Goal: Use online tool/utility: Utilize a website feature to perform a specific function

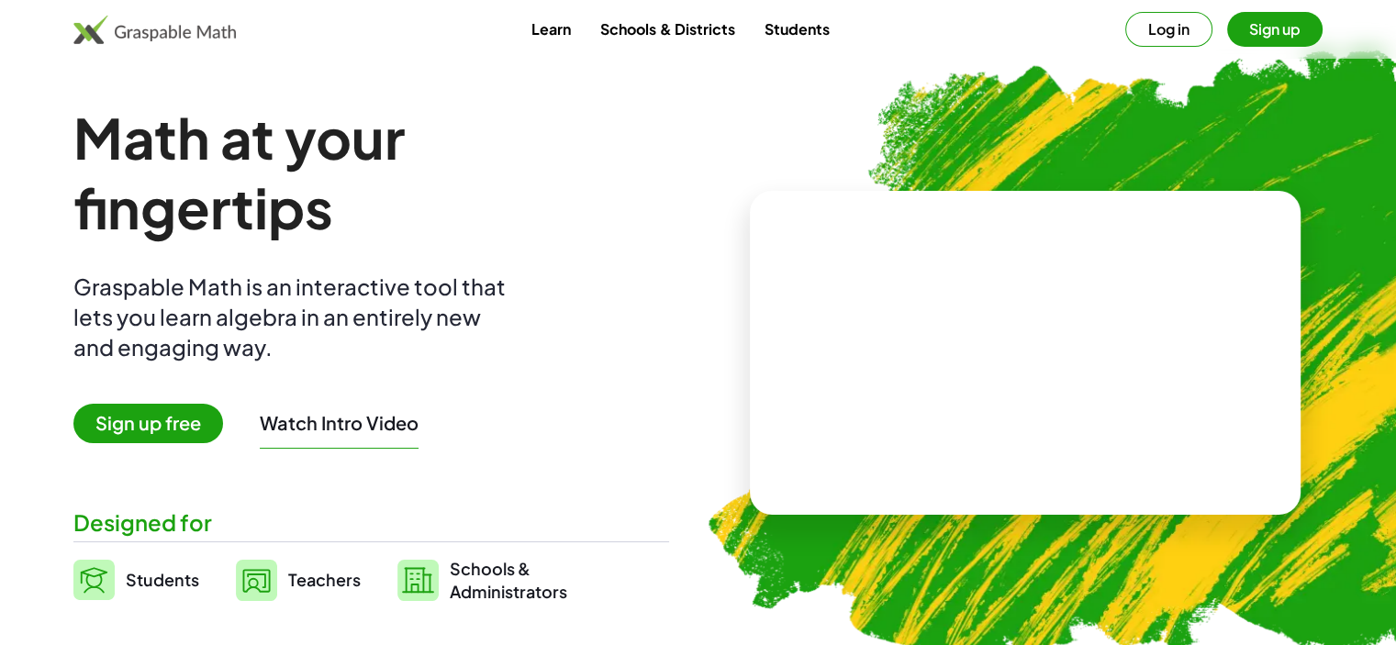
click at [1033, 392] on video at bounding box center [1025, 354] width 275 height 138
click at [1033, 392] on div at bounding box center [1022, 335] width 314 height 147
click at [176, 432] on span "Sign up free" at bounding box center [148, 423] width 150 height 39
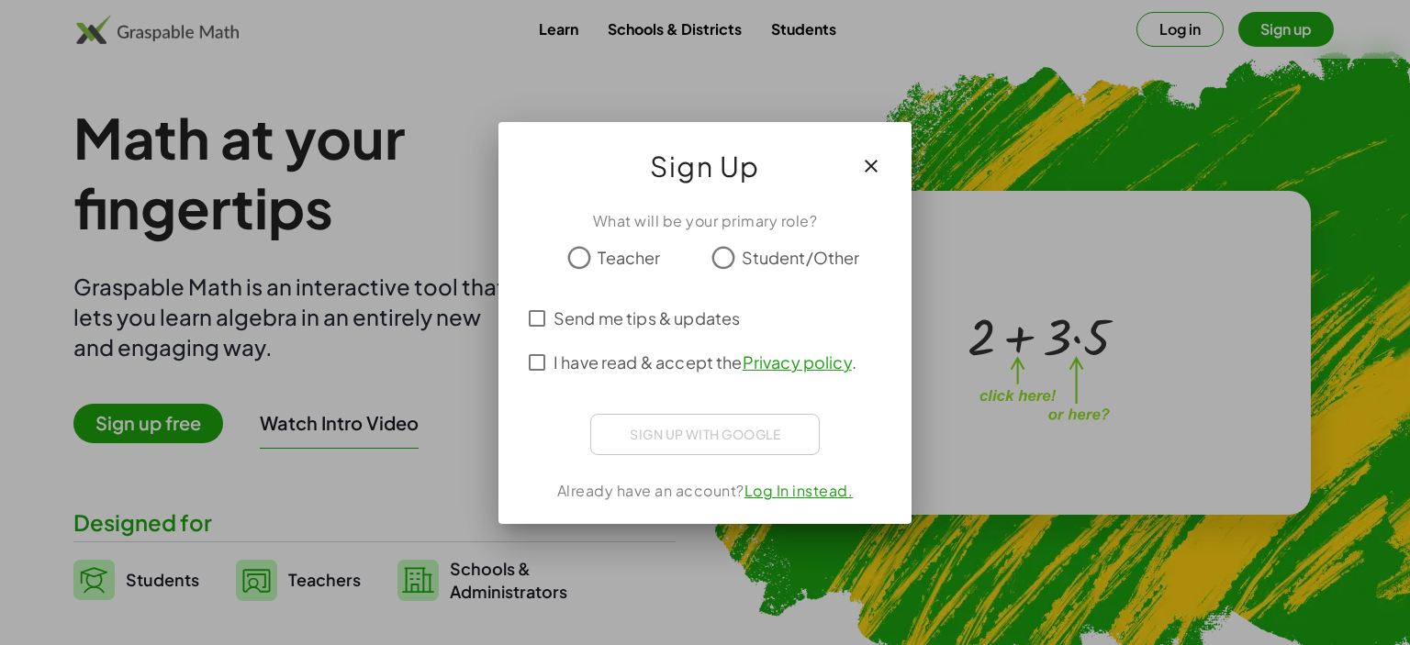
click at [873, 168] on icon "button" at bounding box center [871, 166] width 22 height 22
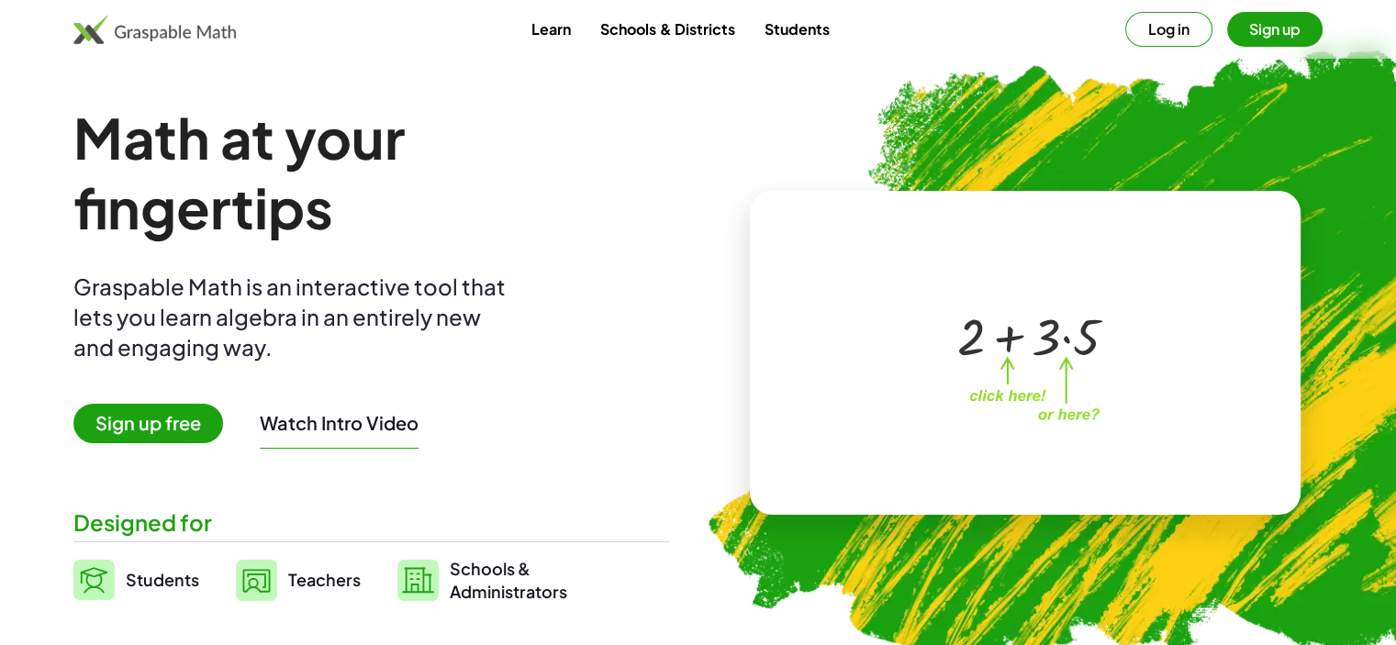
click at [284, 572] on link "Teachers" at bounding box center [298, 580] width 125 height 46
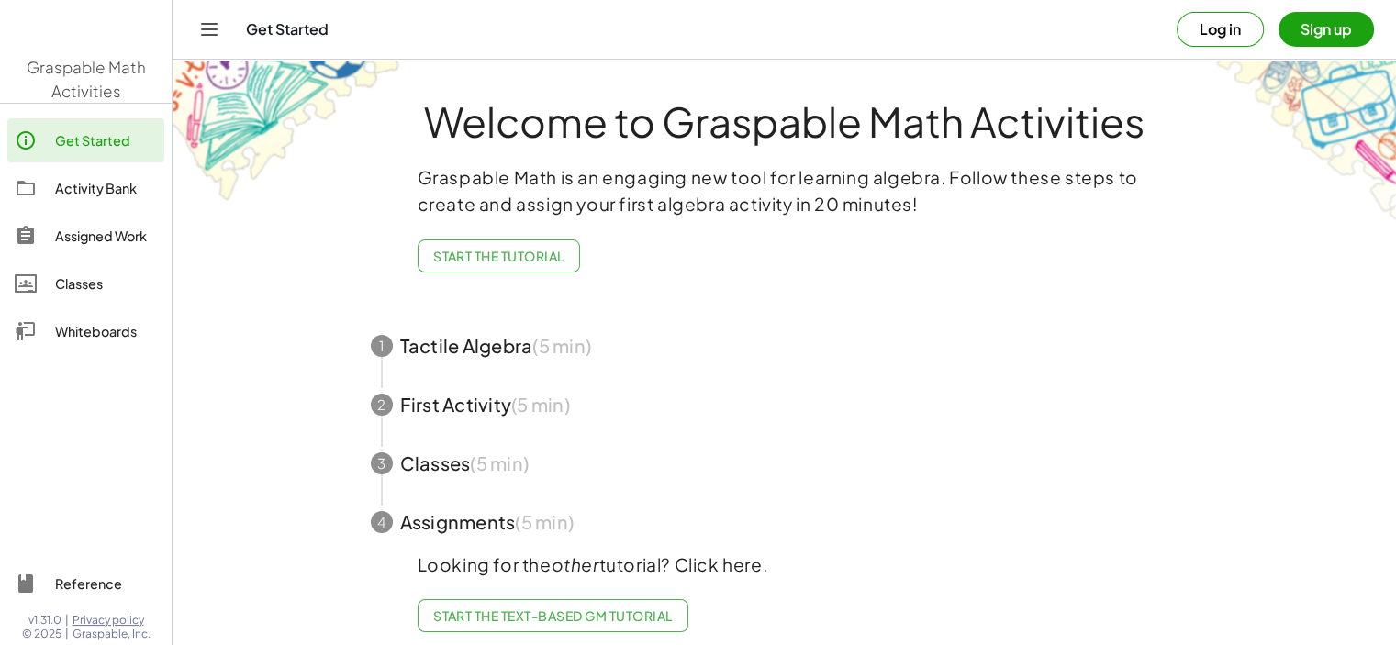
click at [284, 572] on main "Welcome to Graspable Math Activities Graspable Math is an engaging new tool for…" at bounding box center [784, 329] width 1223 height 658
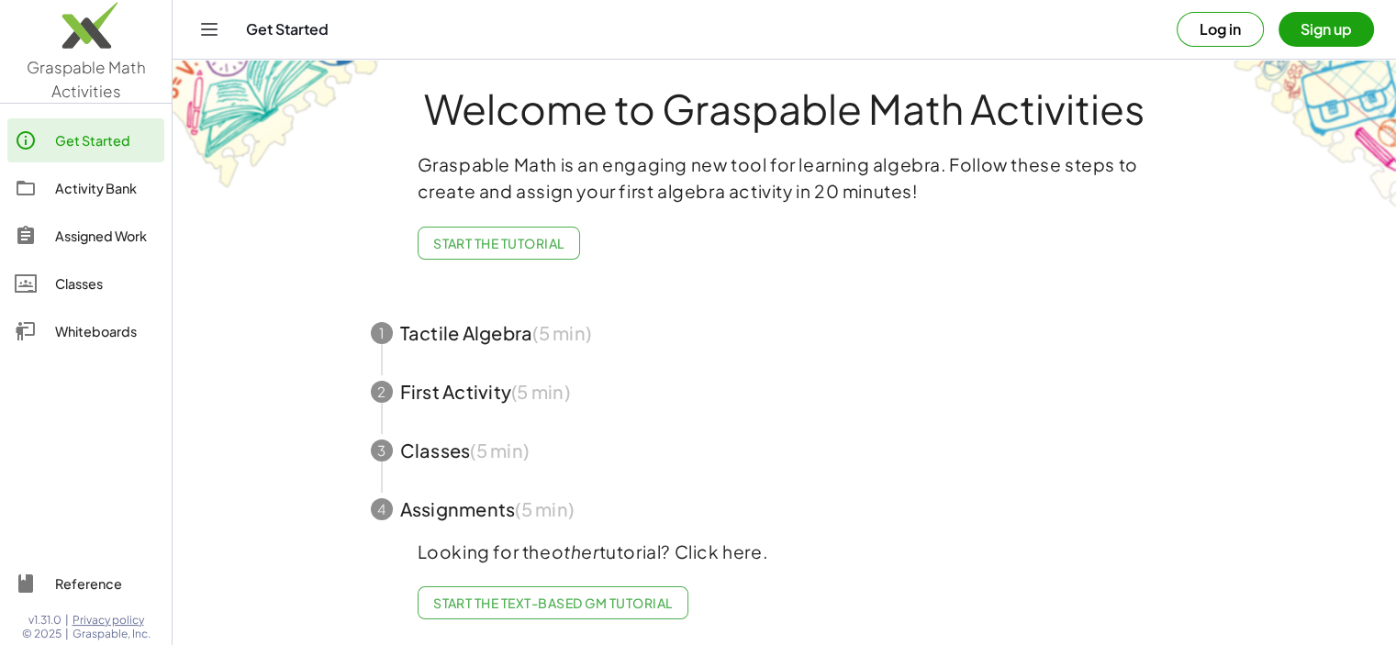
drag, startPoint x: 754, startPoint y: 297, endPoint x: 1017, endPoint y: 25, distance: 379.1
drag, startPoint x: 1017, startPoint y: 25, endPoint x: 1242, endPoint y: 118, distance: 243.6
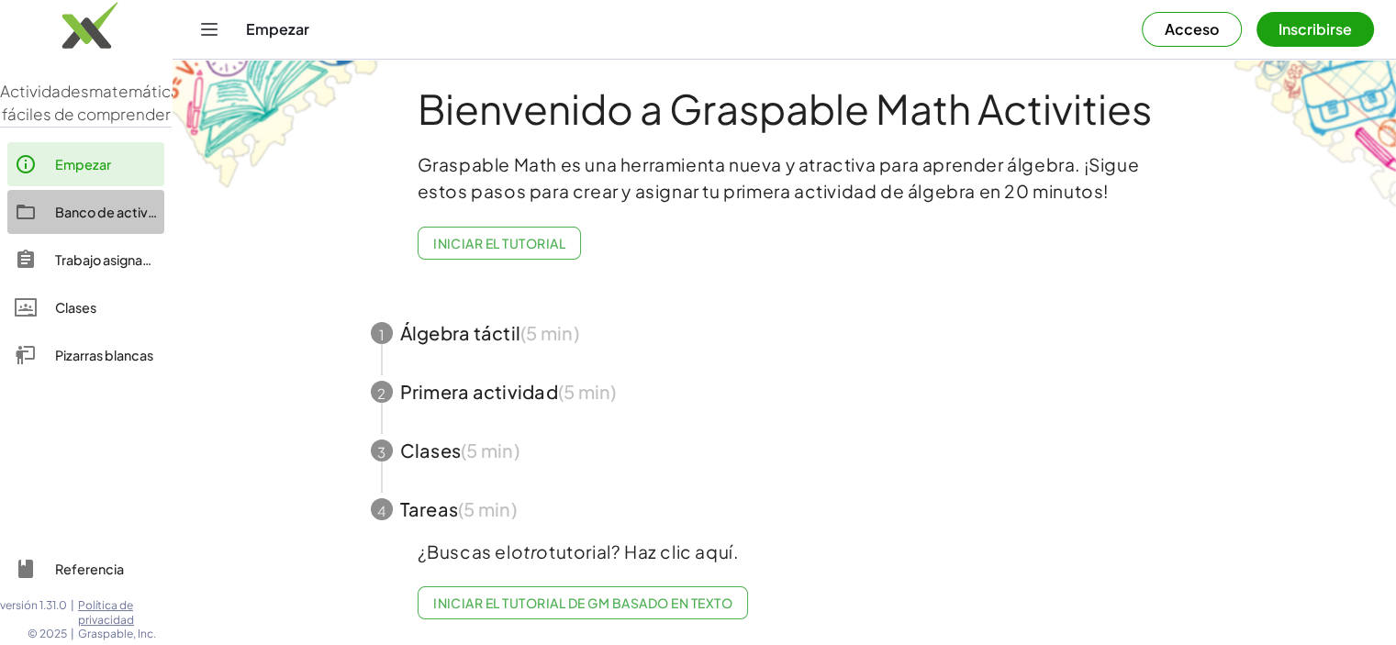
click at [108, 220] on font "Banco de actividades" at bounding box center [123, 212] width 136 height 17
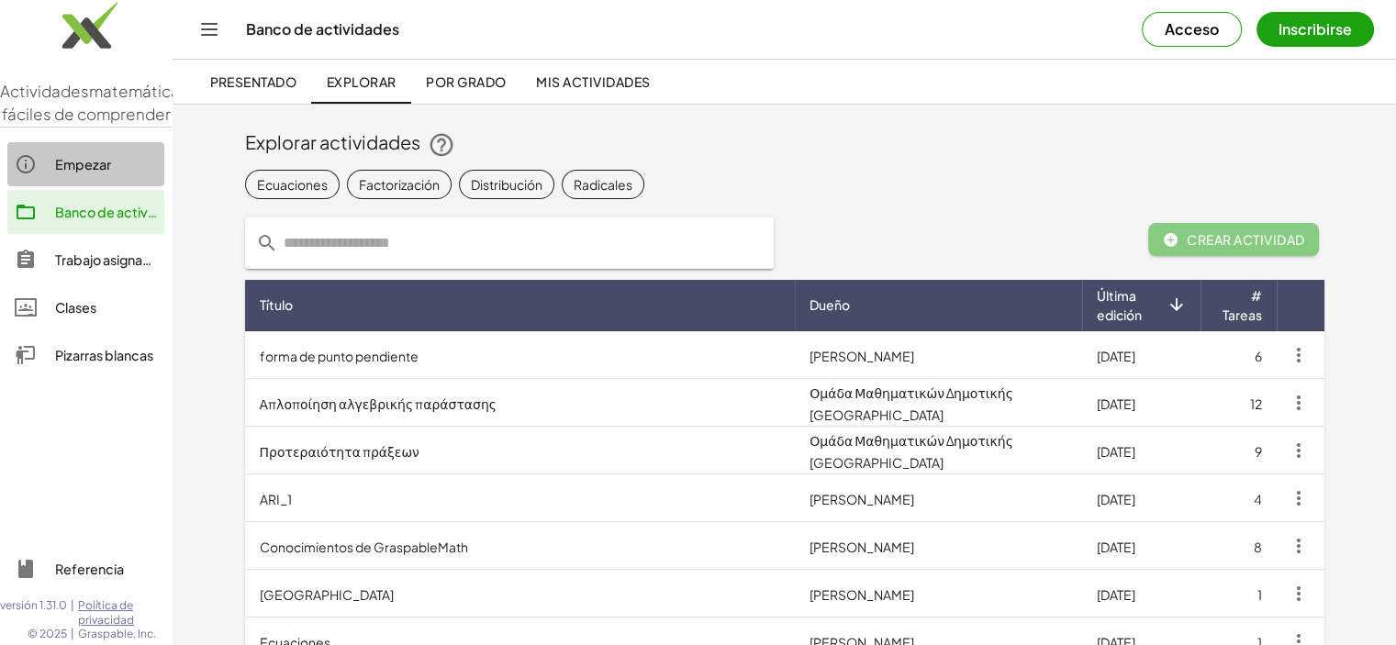
click at [91, 173] on font "Empezar" at bounding box center [83, 164] width 56 height 17
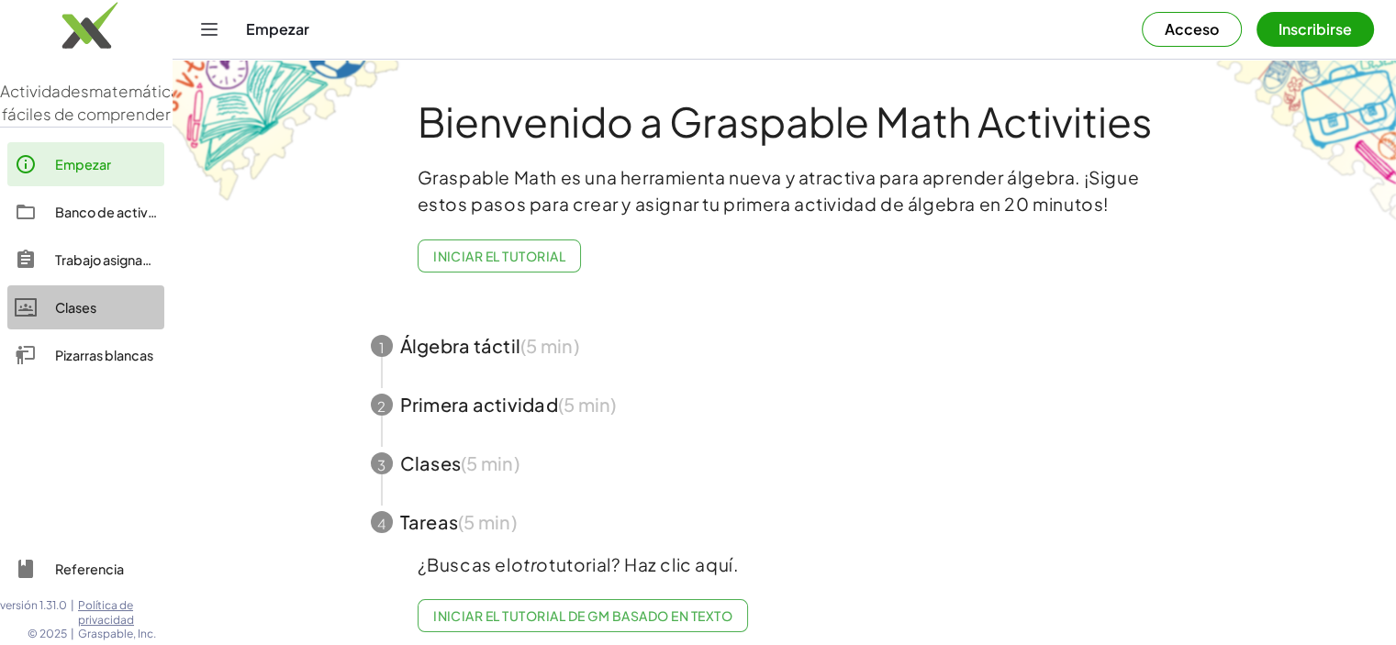
click at [134, 317] on link "Clases" at bounding box center [85, 307] width 157 height 44
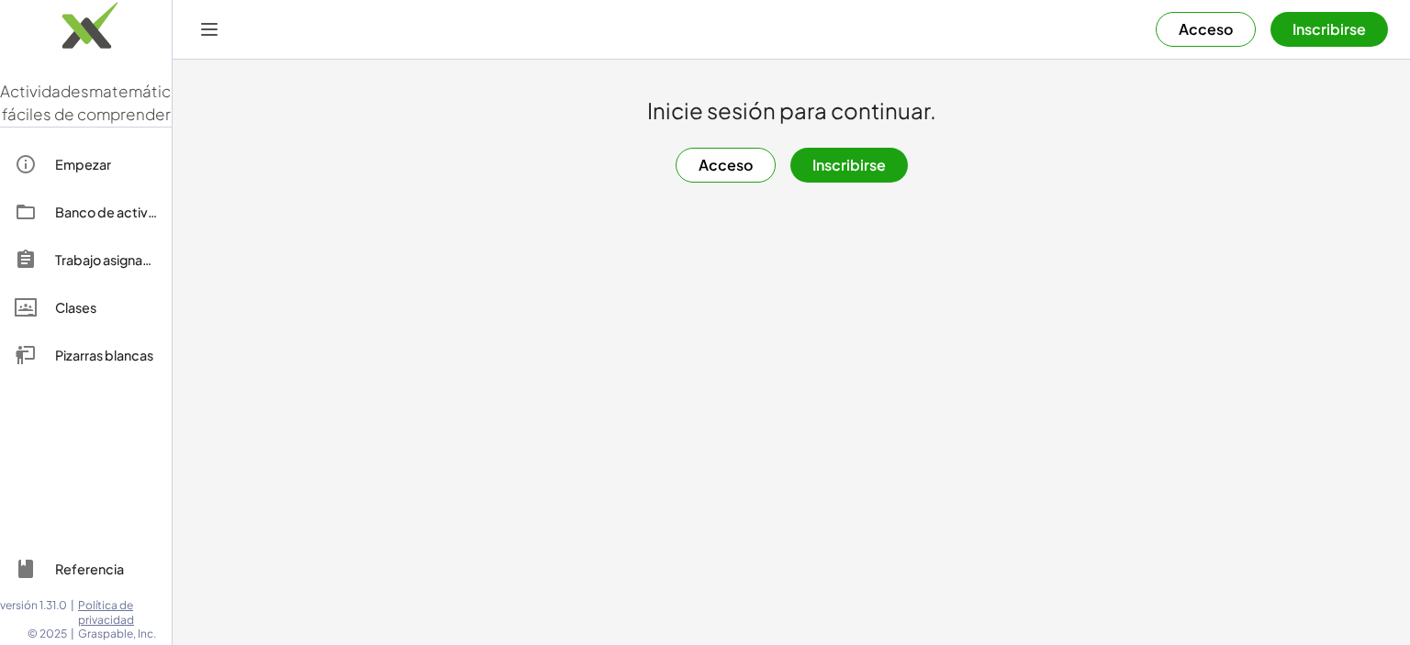
click at [843, 173] on font "Inscribirse" at bounding box center [848, 164] width 73 height 19
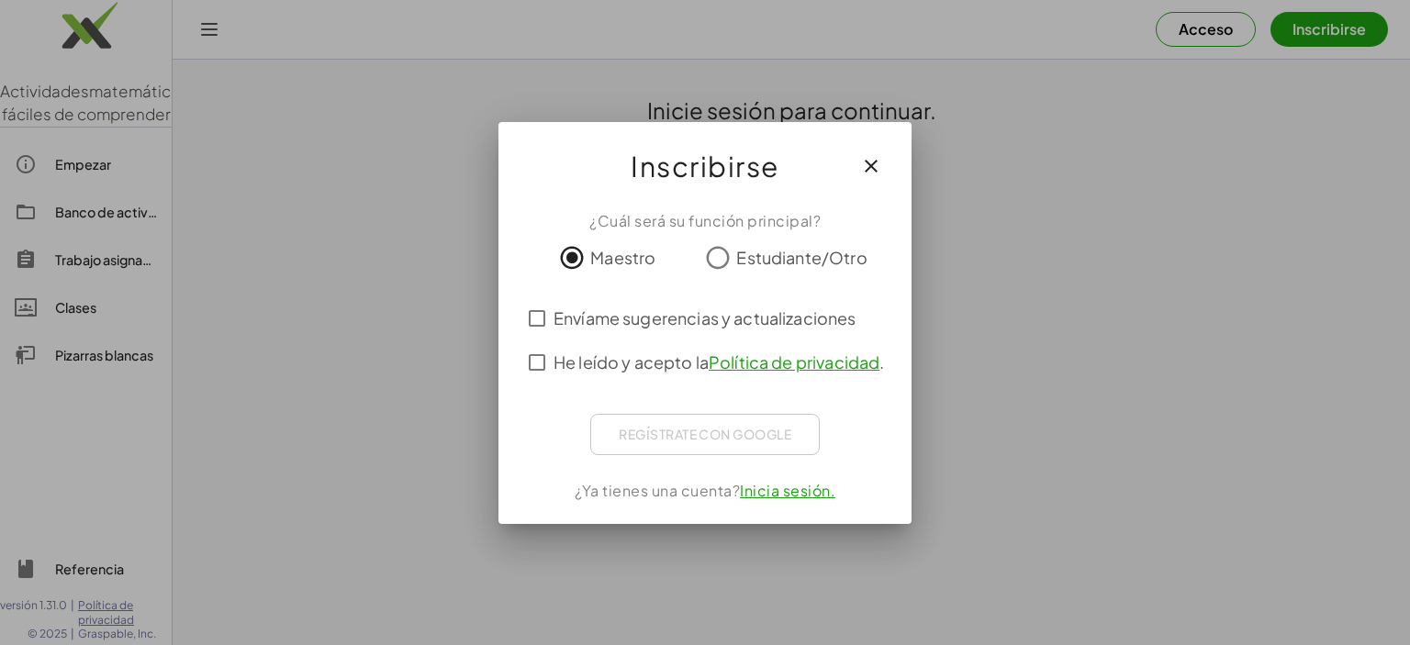
click at [600, 426] on div "Regístrate con Google Iniciar sesión con Google Iniciar sesión con Google. Se a…" at bounding box center [704, 434] width 229 height 41
click at [657, 441] on div "Regístrate con Google Iniciar sesión con Google Iniciar sesión con Google. Se a…" at bounding box center [704, 434] width 229 height 41
click at [874, 155] on icon "button" at bounding box center [871, 166] width 22 height 22
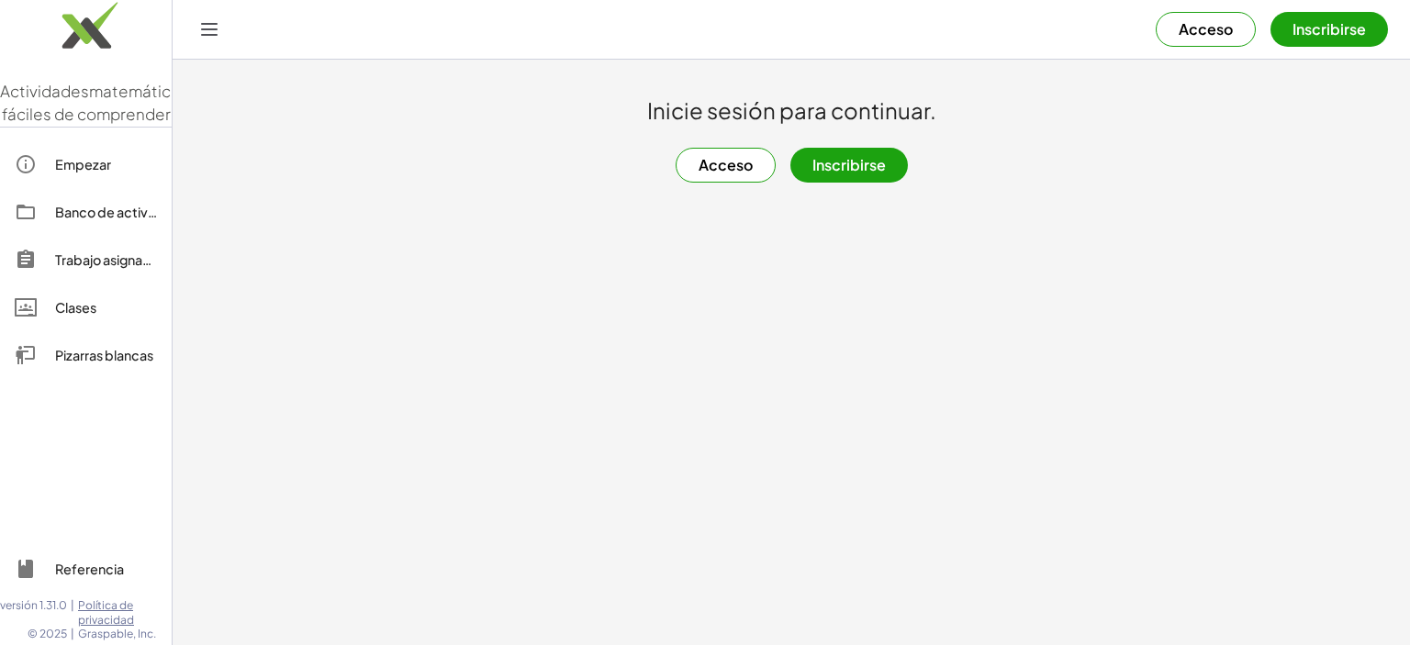
click at [47, 318] on div at bounding box center [35, 307] width 40 height 22
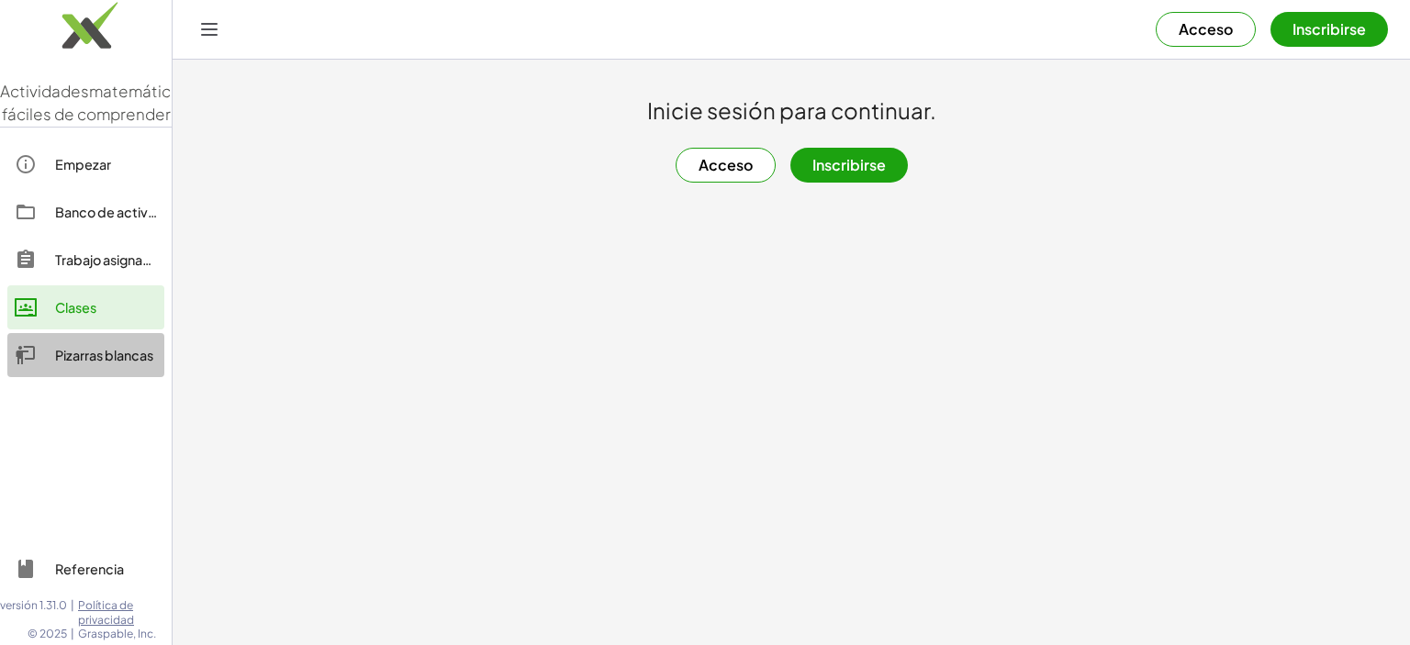
click at [64, 363] on font "Pizarras blancas" at bounding box center [104, 355] width 98 height 17
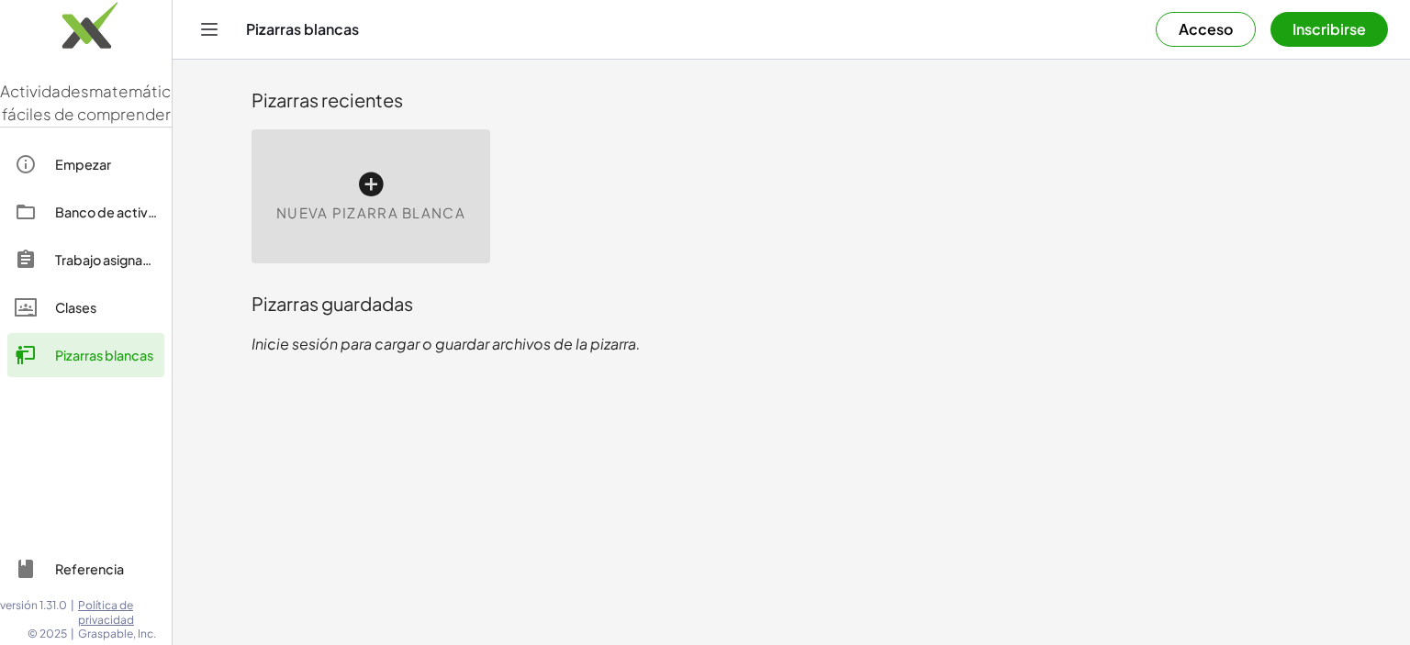
click at [430, 165] on div "Nueva pizarra blanca" at bounding box center [370, 196] width 239 height 134
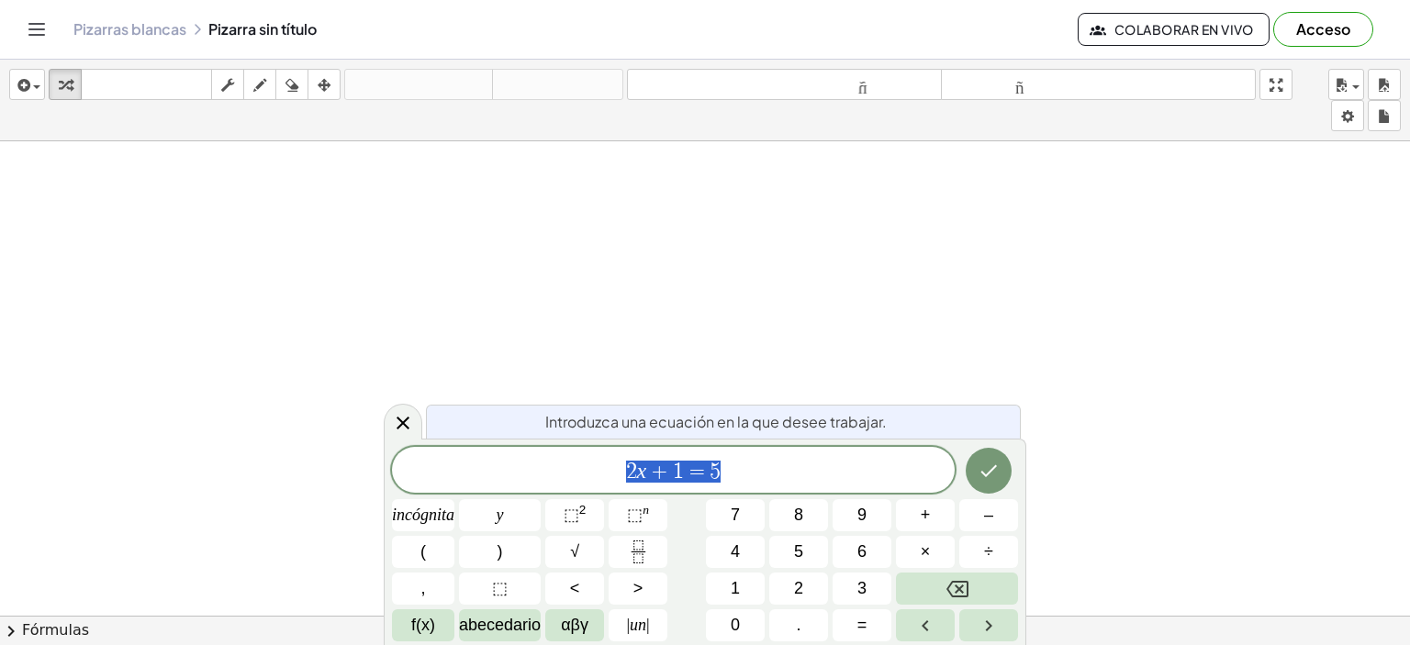
scroll to position [103, 0]
click at [464, 623] on font "abecedario" at bounding box center [500, 625] width 82 height 18
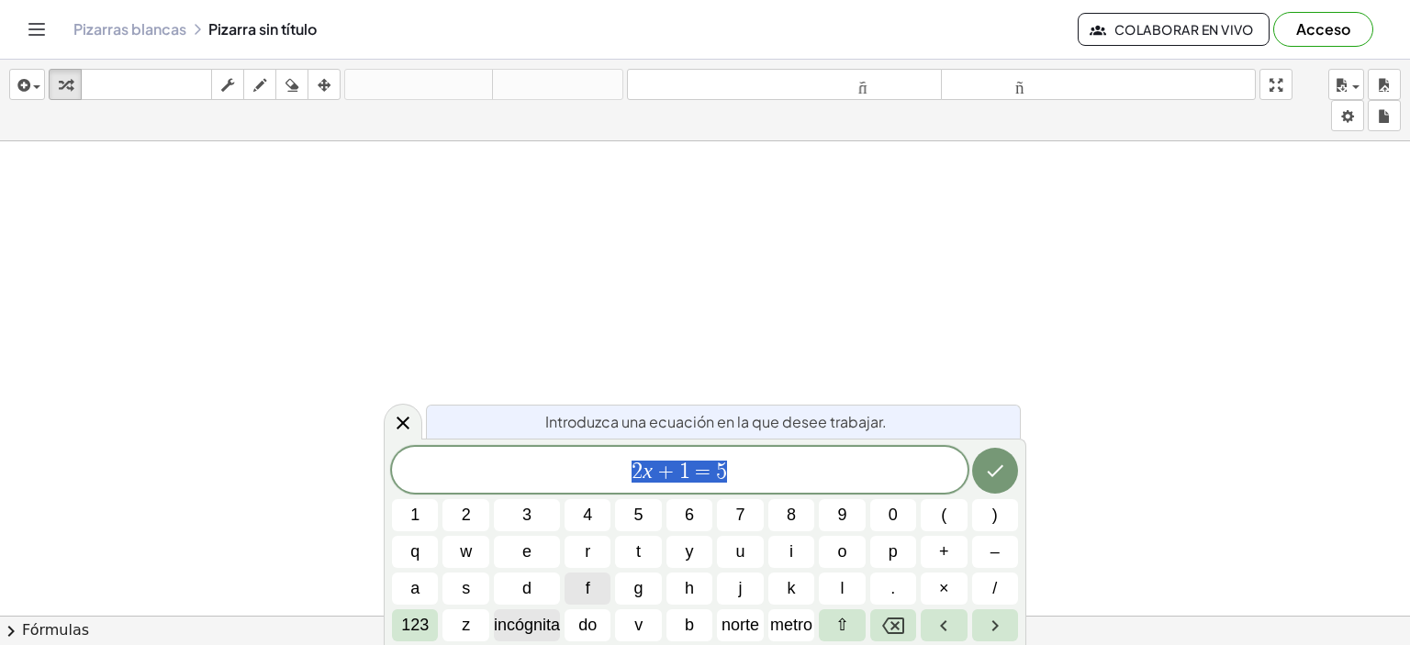
click at [519, 625] on font "incógnita" at bounding box center [527, 625] width 66 height 18
click at [536, 627] on font "incógnita" at bounding box center [527, 625] width 66 height 18
click at [896, 624] on icon "Retroceso" at bounding box center [893, 626] width 22 height 17
click at [421, 621] on font "123" at bounding box center [415, 625] width 28 height 18
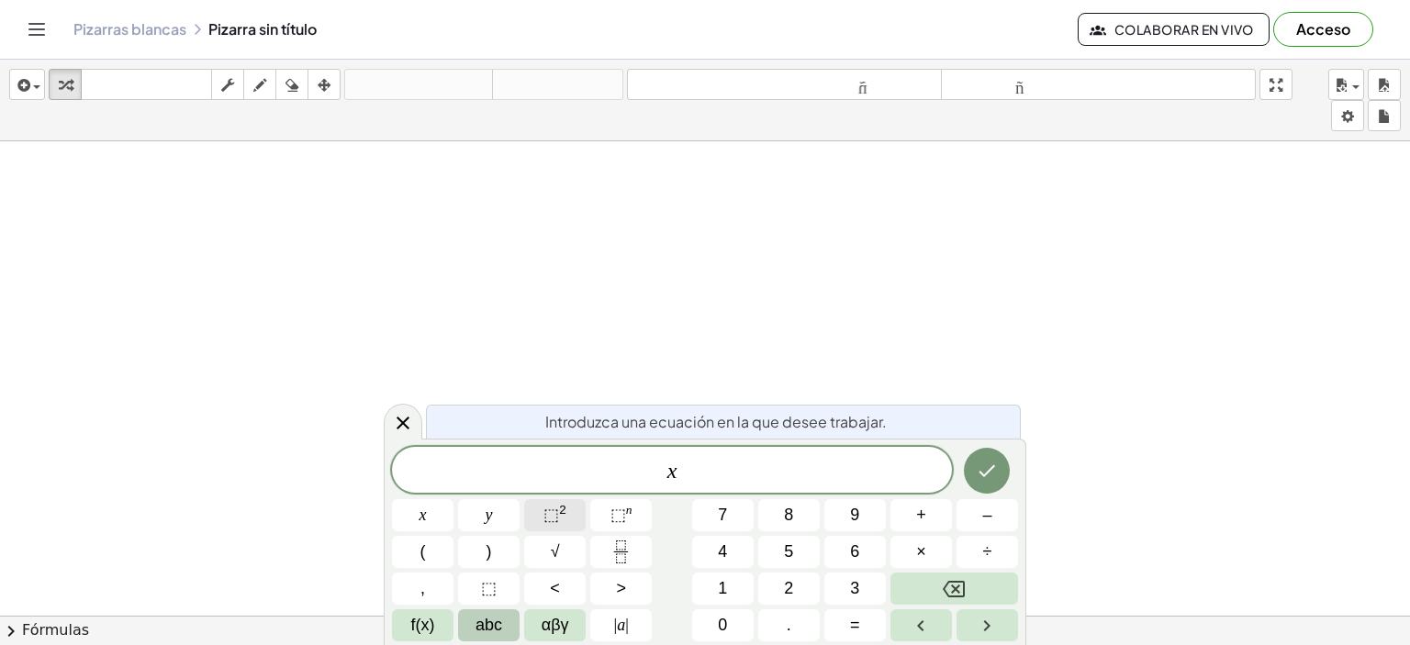
click at [559, 512] on sup "2" at bounding box center [562, 510] width 7 height 14
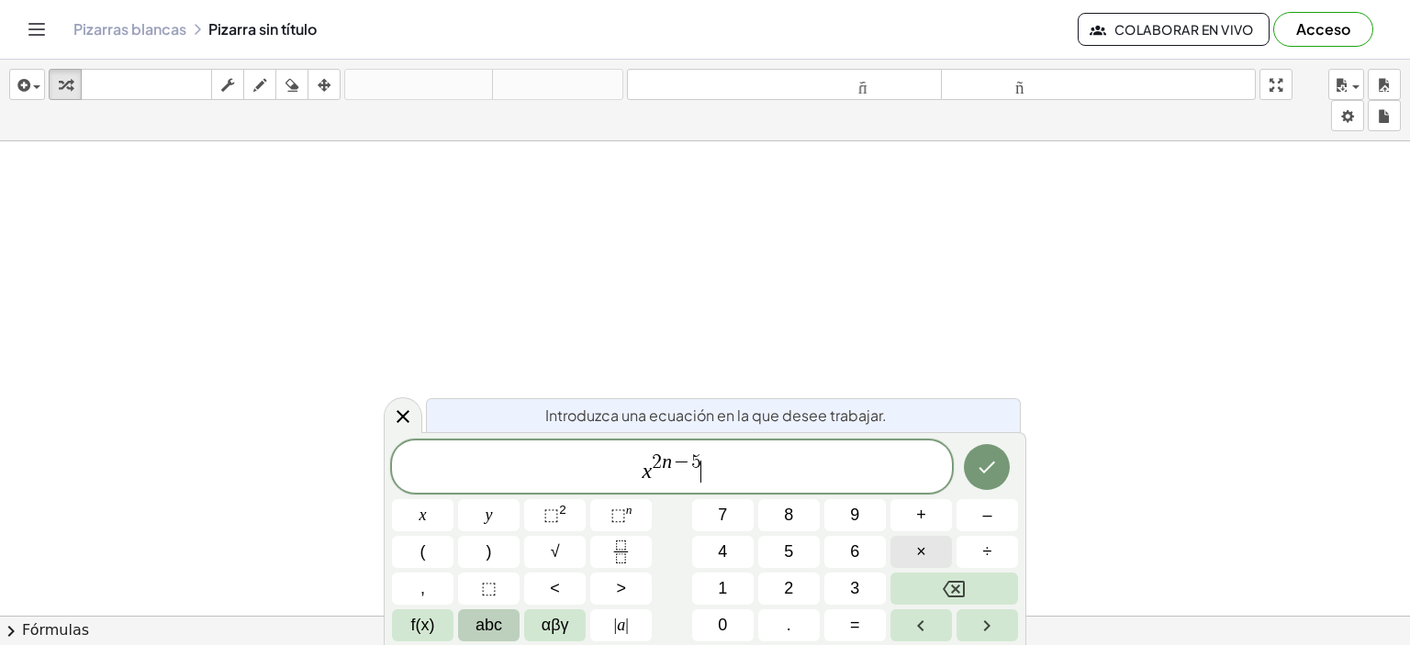
click at [918, 542] on span "×" at bounding box center [921, 552] width 10 height 25
click at [559, 566] on button "√" at bounding box center [554, 552] width 61 height 32
click at [563, 513] on sup "2" at bounding box center [562, 510] width 7 height 14
click at [688, 468] on span "√" at bounding box center [693, 466] width 18 height 28
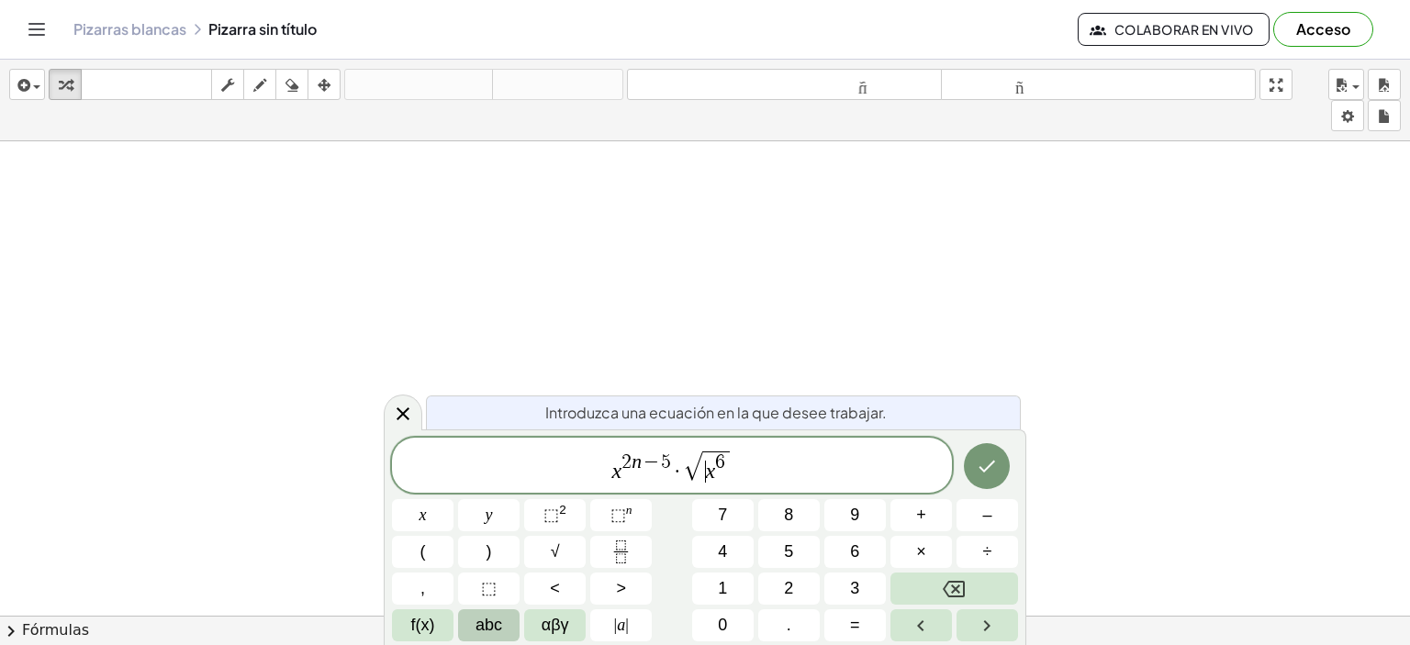
click at [695, 462] on span "√" at bounding box center [693, 466] width 18 height 28
click at [621, 551] on icon "Fraction" at bounding box center [620, 552] width 23 height 23
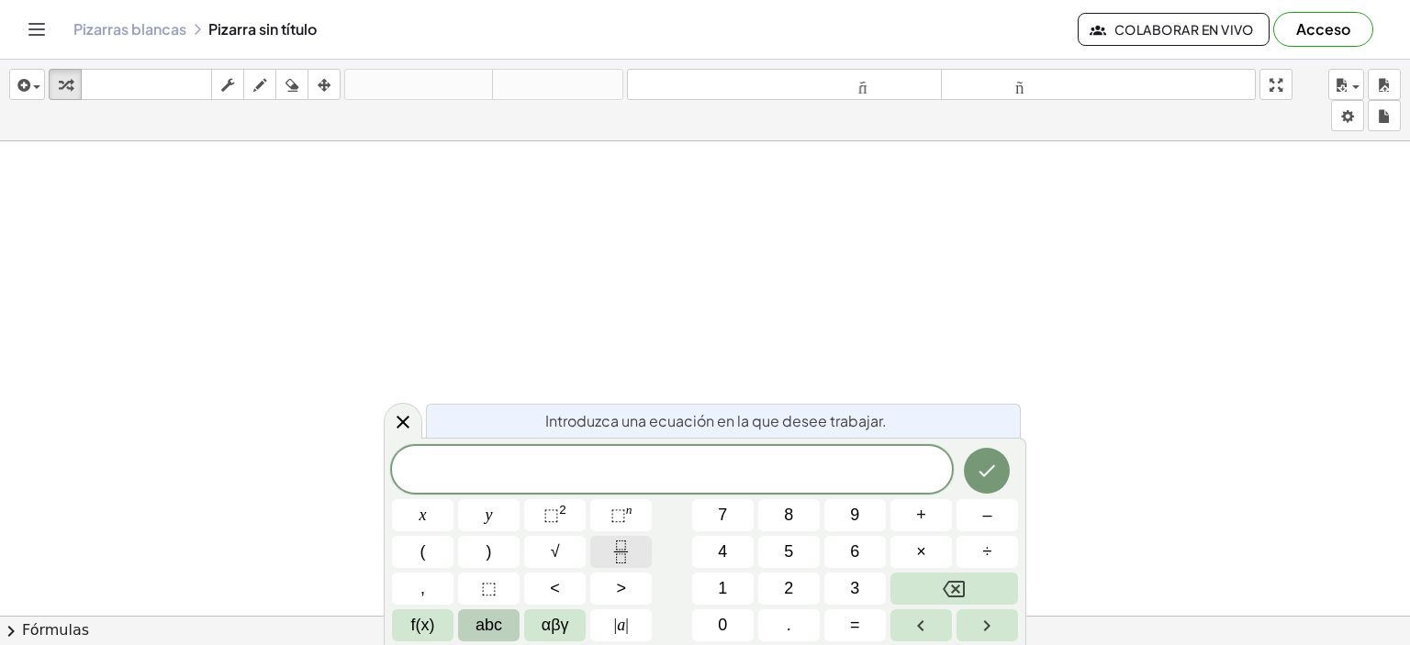
drag, startPoint x: 631, startPoint y: 569, endPoint x: 633, endPoint y: 556, distance: 13.1
click at [633, 556] on div "x y ⬚ 2 ⬚ n 7 8 9 + – ( ) √ 4 5 6 × ÷ , ⬚ < > 1 2 3 f(x) abc αβγ | a | 0 . =" at bounding box center [705, 543] width 626 height 195
click at [633, 556] on button "Fraction" at bounding box center [620, 552] width 61 height 32
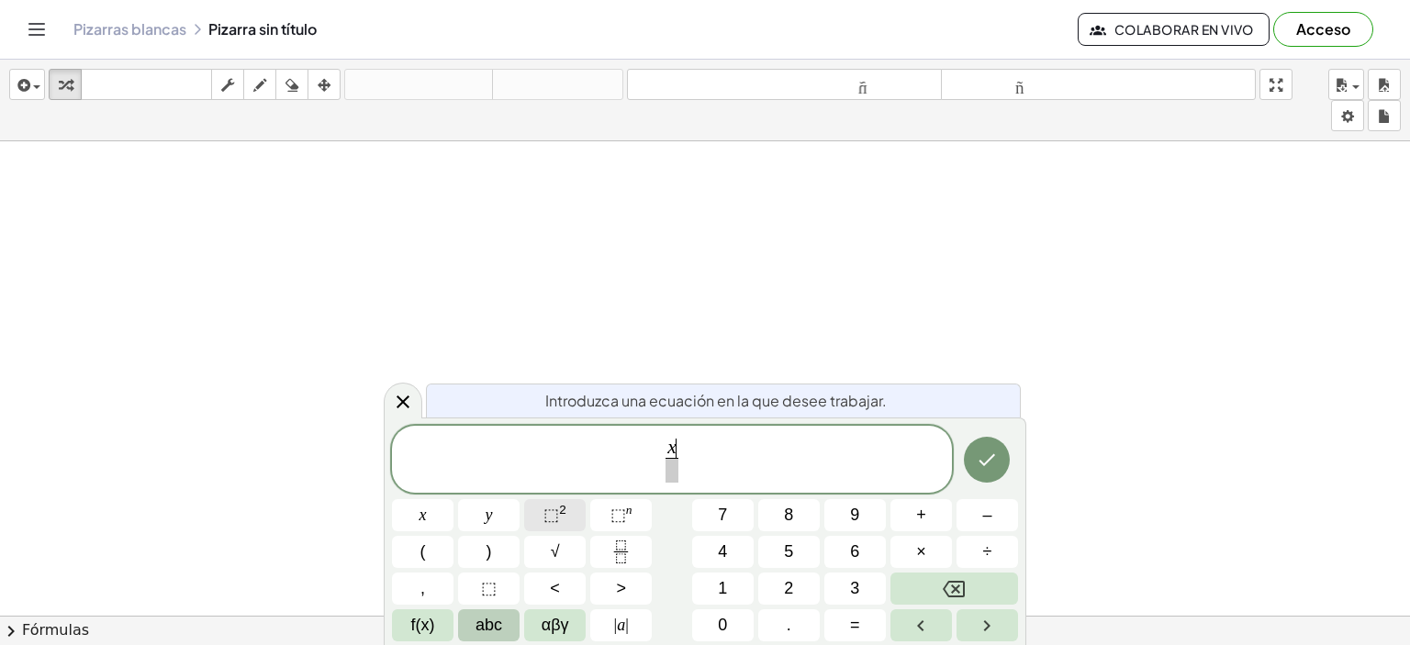
click at [545, 508] on span "⬚" at bounding box center [551, 515] width 16 height 18
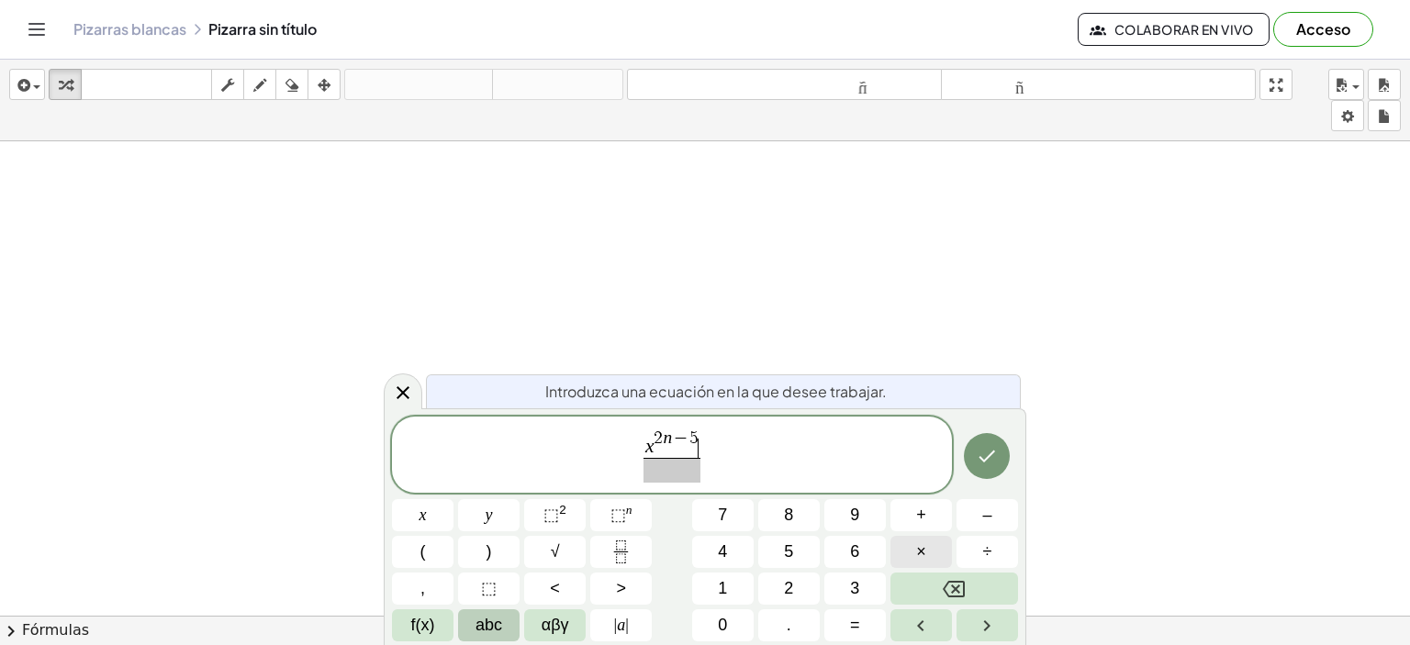
click at [903, 546] on button "×" at bounding box center [920, 552] width 61 height 32
click at [614, 598] on button ">" at bounding box center [620, 589] width 61 height 32
click at [892, 582] on button "Backspace" at bounding box center [954, 589] width 128 height 32
click at [418, 627] on span "f(x)" at bounding box center [423, 625] width 24 height 25
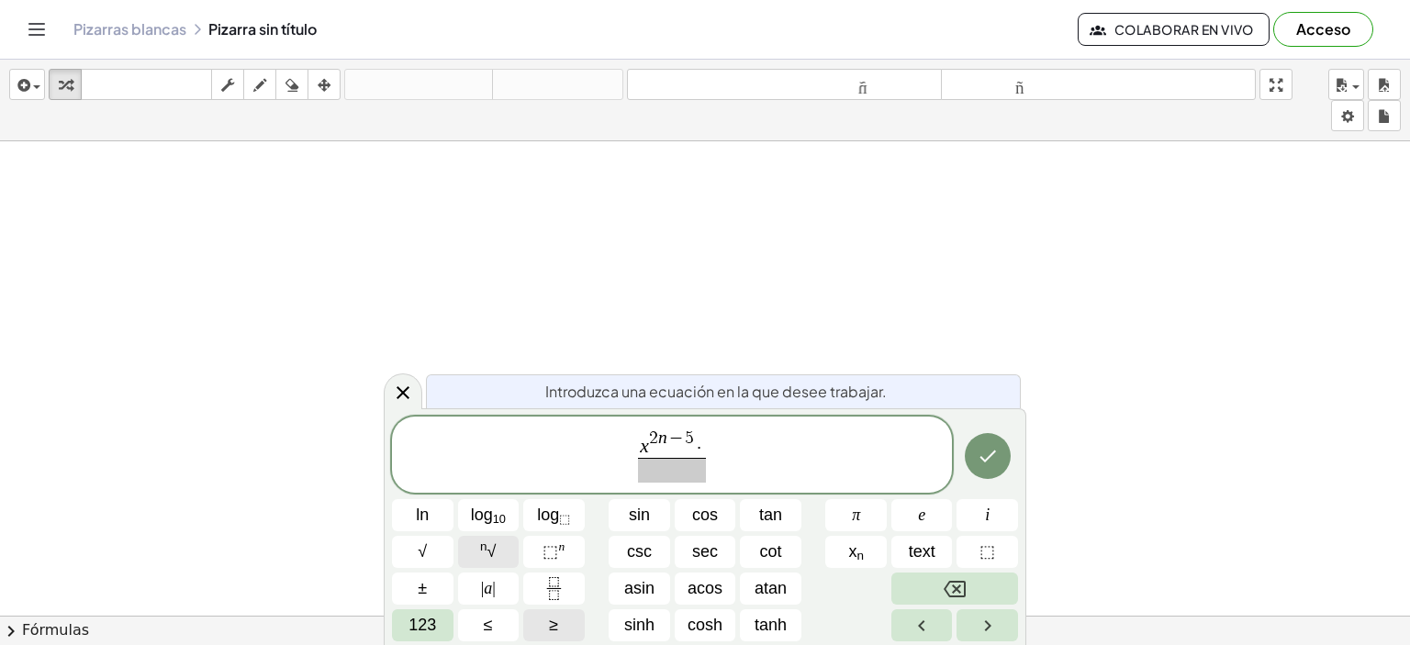
click at [500, 550] on button "n √" at bounding box center [488, 552] width 61 height 32
click at [441, 616] on button "123" at bounding box center [422, 625] width 61 height 32
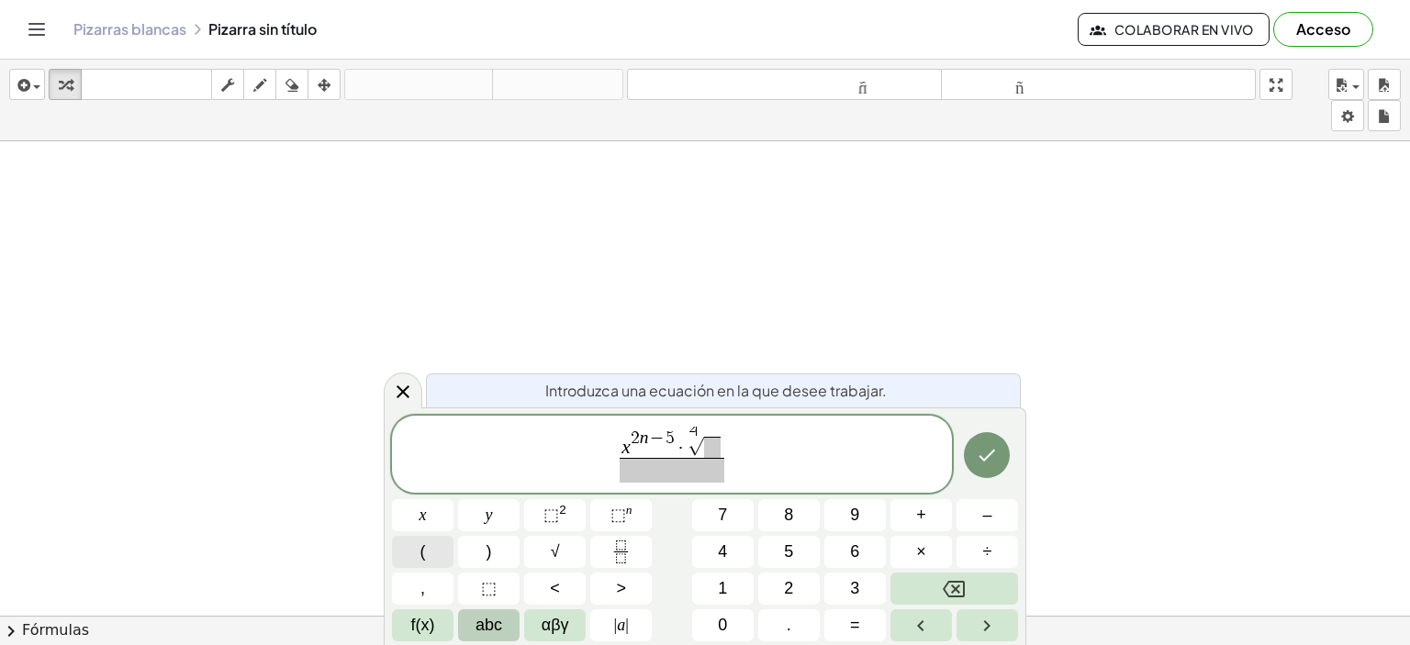
click at [828, 512] on div "x 2 n − 5 · 2 ​ √ ​ x y ⬚ 2 ⬚ n 7 8 9 + – ( ) √ 4 5 6 × ÷ , ⬚ < > 1 2 3 f(x) ab…" at bounding box center [705, 529] width 626 height 226
click at [406, 549] on button "(" at bounding box center [422, 552] width 61 height 32
click at [620, 516] on span "⬚" at bounding box center [618, 515] width 16 height 18
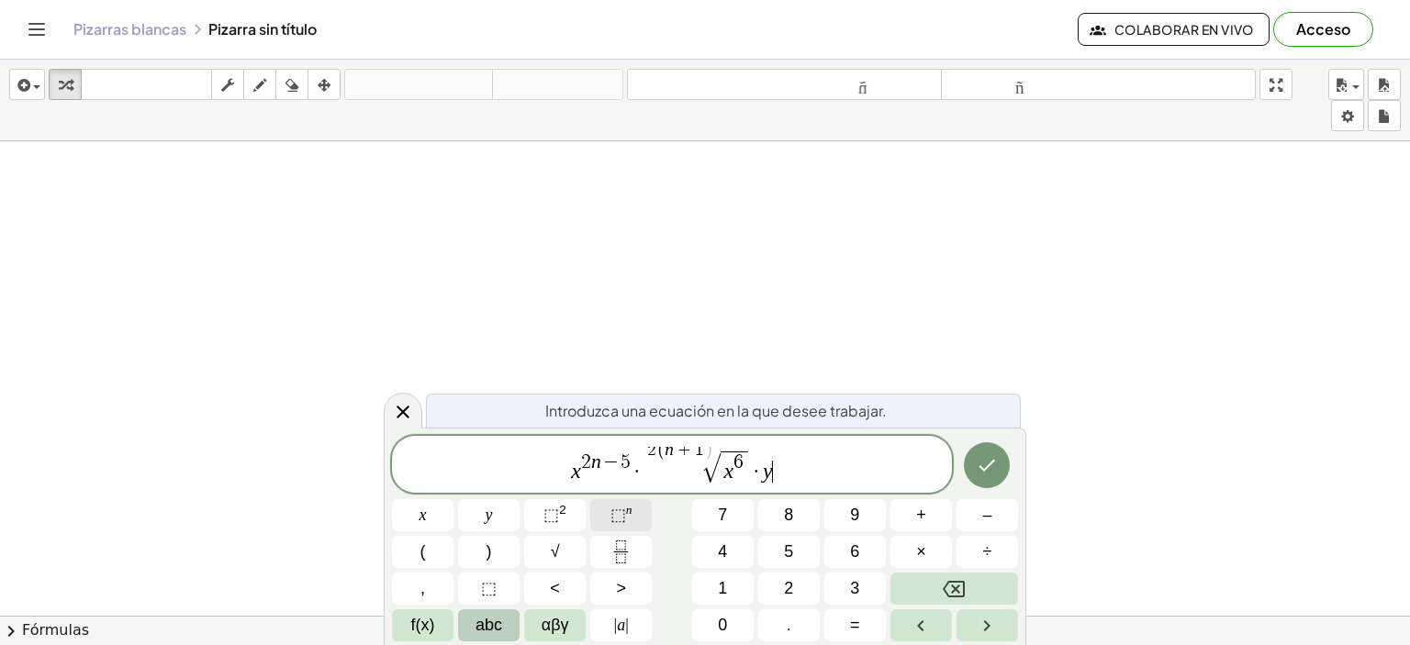
click at [620, 516] on span "⬚" at bounding box center [618, 515] width 16 height 18
click at [914, 556] on button "×" at bounding box center [920, 552] width 61 height 32
click at [428, 626] on span "f(x)" at bounding box center [423, 625] width 24 height 25
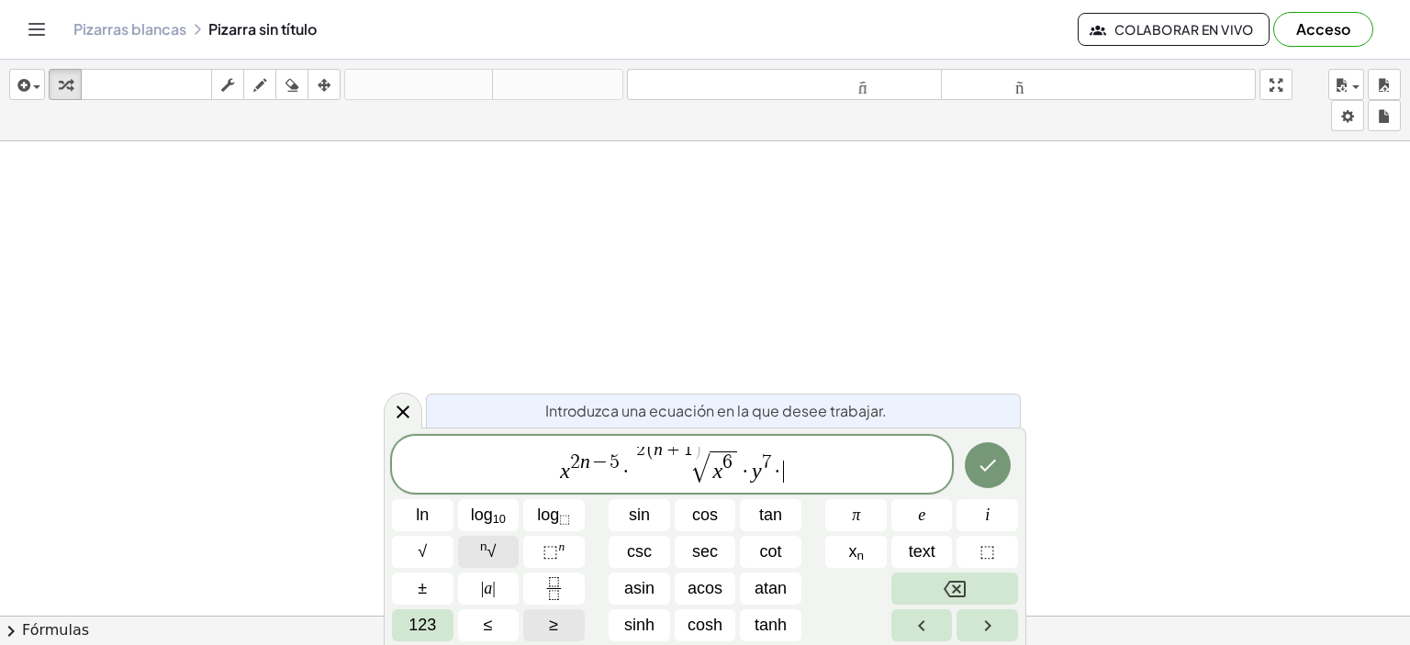
click at [497, 557] on button "n √" at bounding box center [488, 552] width 61 height 32
click at [426, 623] on span "123" at bounding box center [422, 625] width 28 height 25
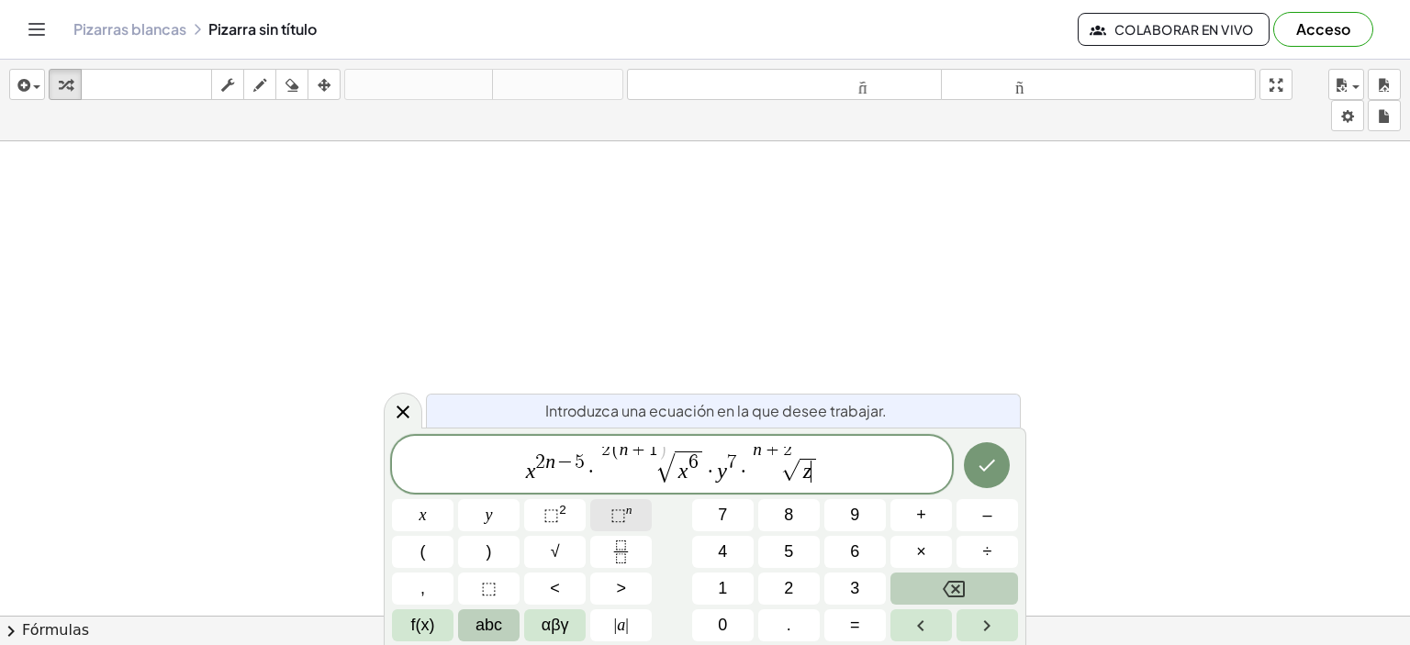
click at [624, 524] on span "⬚ n" at bounding box center [621, 515] width 22 height 25
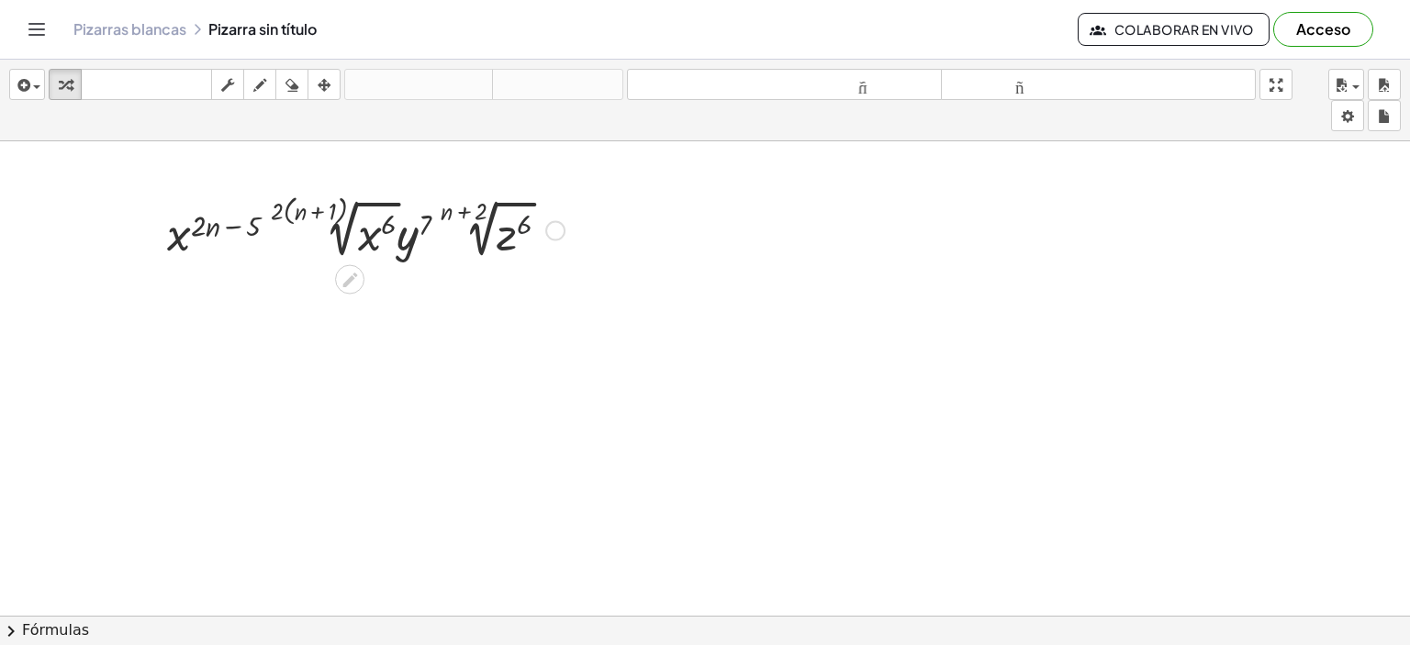
click at [542, 260] on div at bounding box center [366, 229] width 416 height 69
click at [550, 230] on div at bounding box center [555, 230] width 20 height 20
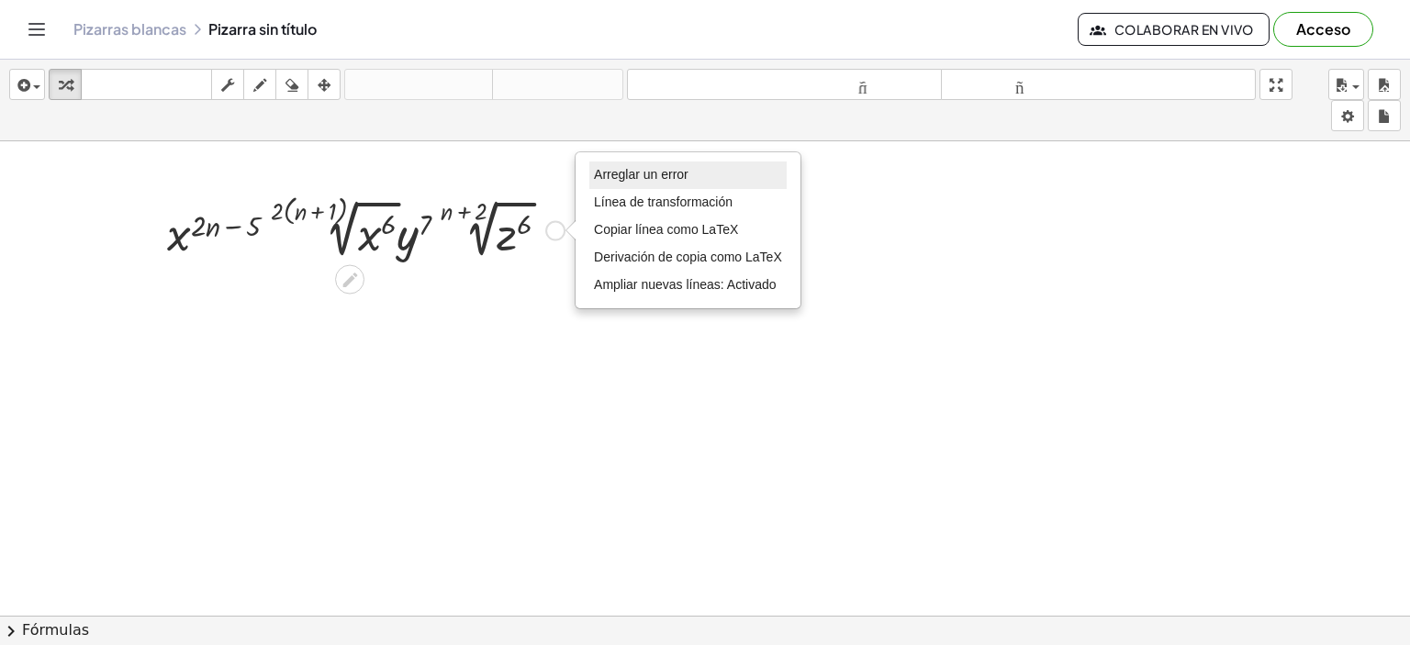
click at [666, 180] on font "Arreglar un error" at bounding box center [641, 174] width 95 height 15
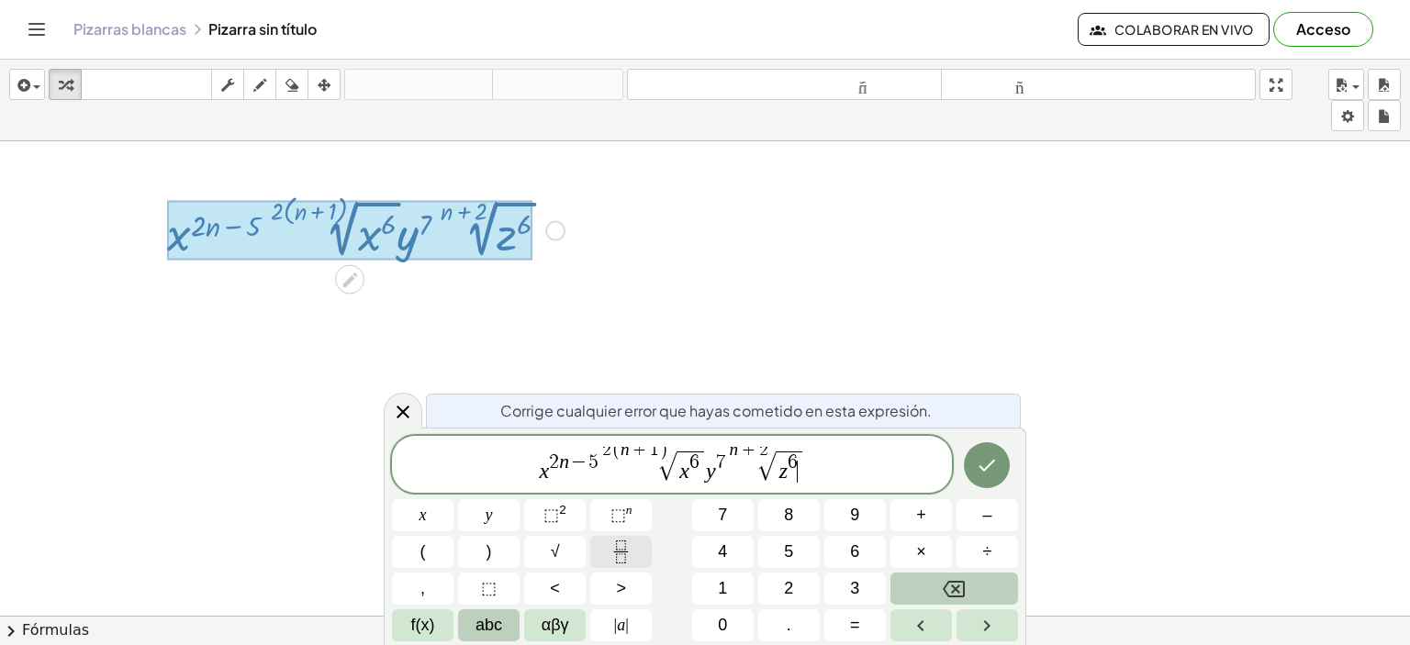
click at [645, 549] on button "Fraction" at bounding box center [620, 552] width 61 height 32
click at [692, 511] on button "7" at bounding box center [722, 515] width 61 height 32
click at [910, 582] on button "Backspace" at bounding box center [954, 589] width 128 height 32
click at [618, 546] on icon "Fraction" at bounding box center [620, 552] width 23 height 23
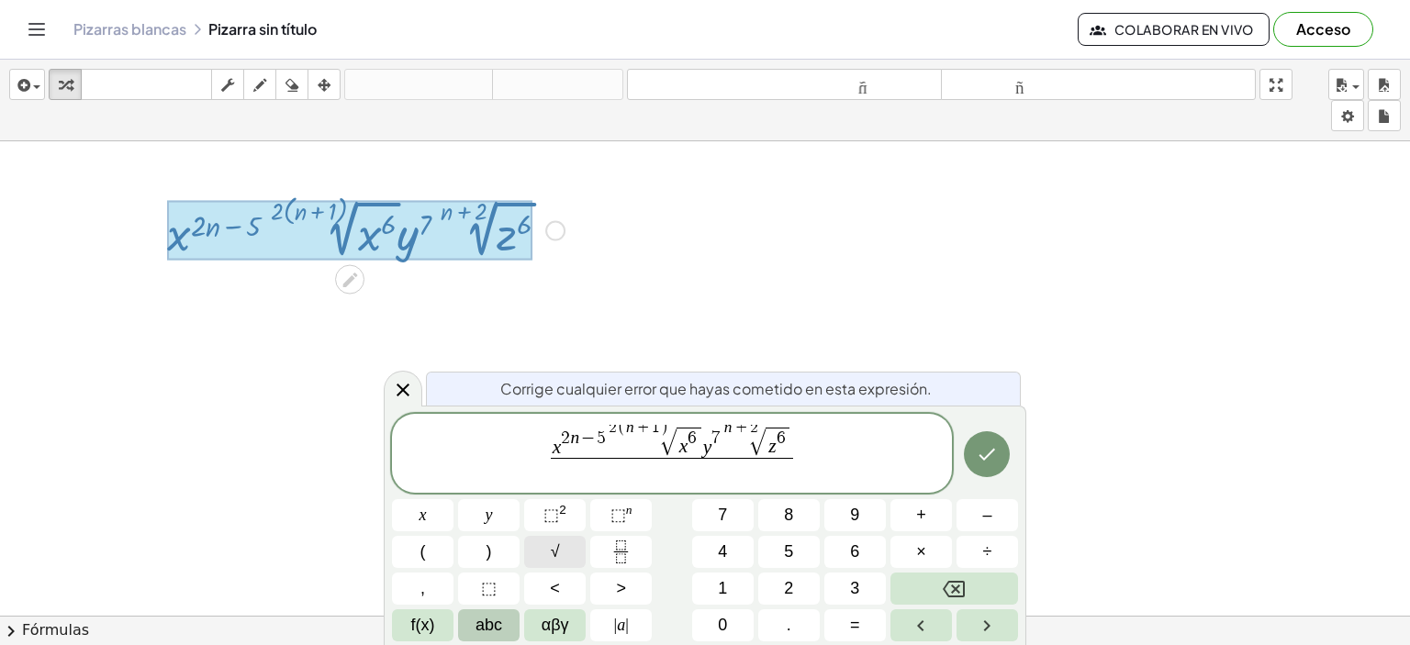
click at [554, 550] on span "√" at bounding box center [555, 552] width 9 height 25
click at [925, 592] on button "Backspace" at bounding box center [954, 589] width 128 height 32
click at [422, 612] on button "f(x)" at bounding box center [422, 625] width 61 height 32
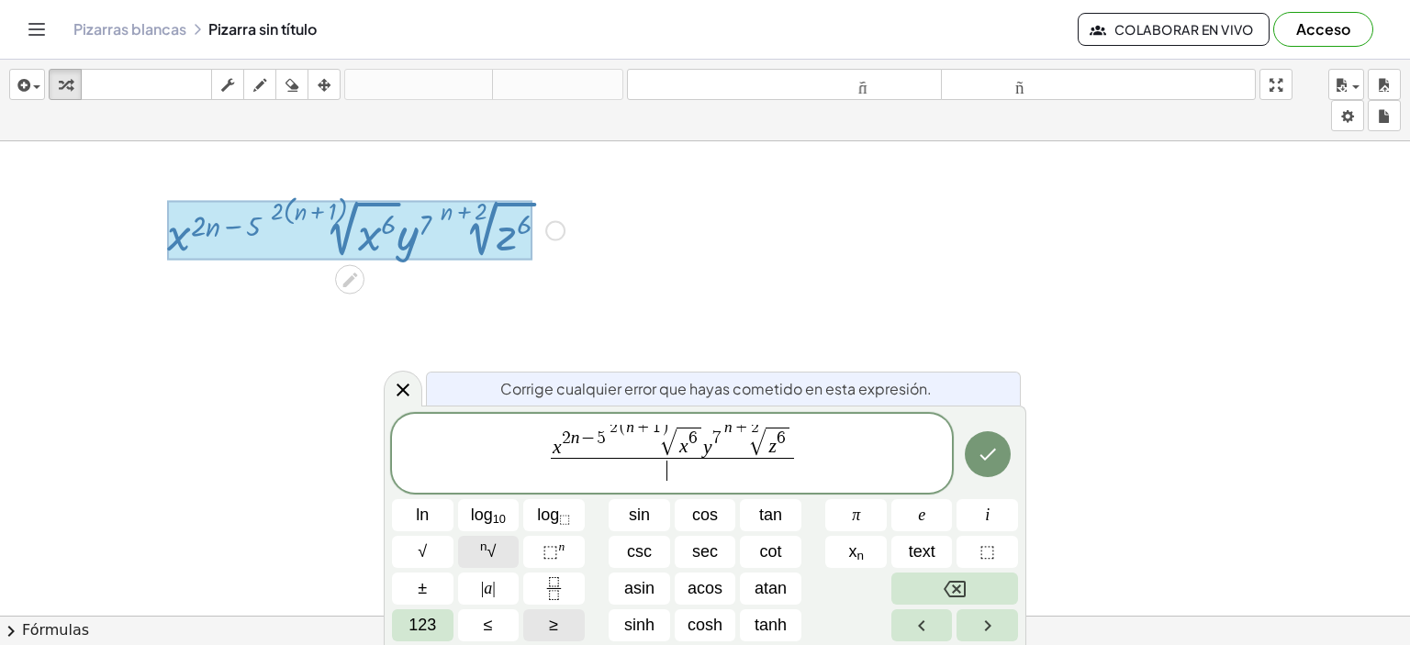
click at [503, 557] on button "n √" at bounding box center [488, 552] width 61 height 32
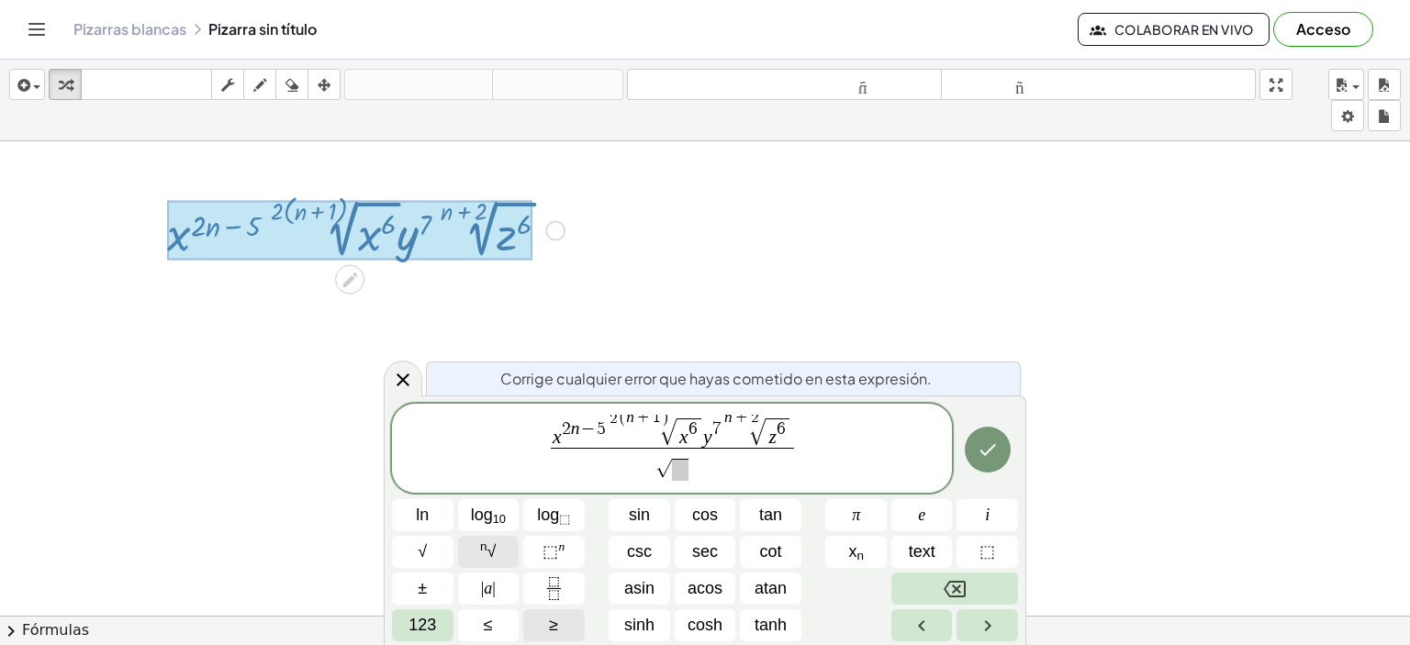
click at [485, 551] on sup "n" at bounding box center [483, 547] width 7 height 14
click at [425, 616] on span "123" at bounding box center [422, 625] width 28 height 25
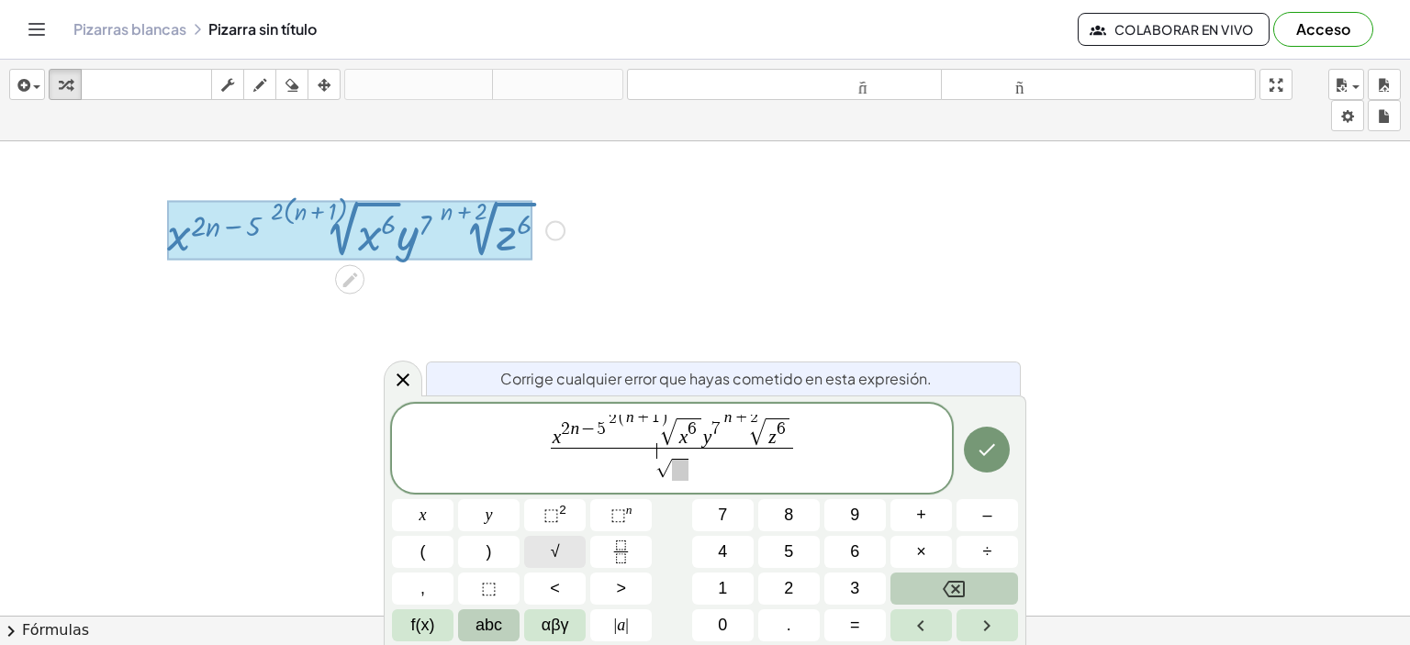
click at [571, 557] on button "√" at bounding box center [554, 552] width 61 height 32
click at [609, 529] on button "⬚ n" at bounding box center [620, 515] width 61 height 32
click at [632, 559] on button "Fraction" at bounding box center [620, 552] width 61 height 32
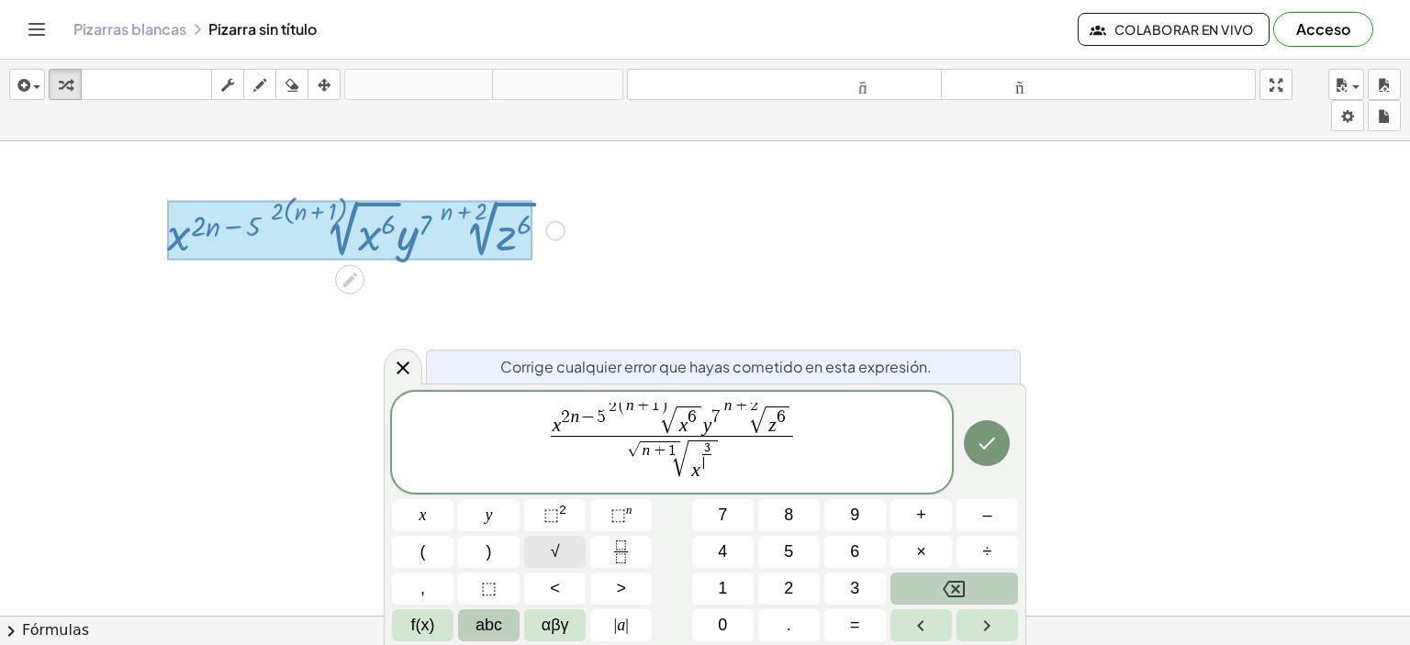
click at [567, 550] on button "√" at bounding box center [554, 552] width 61 height 32
click at [618, 513] on span "⬚" at bounding box center [618, 515] width 16 height 18
click at [982, 451] on icon "Done" at bounding box center [987, 442] width 22 height 22
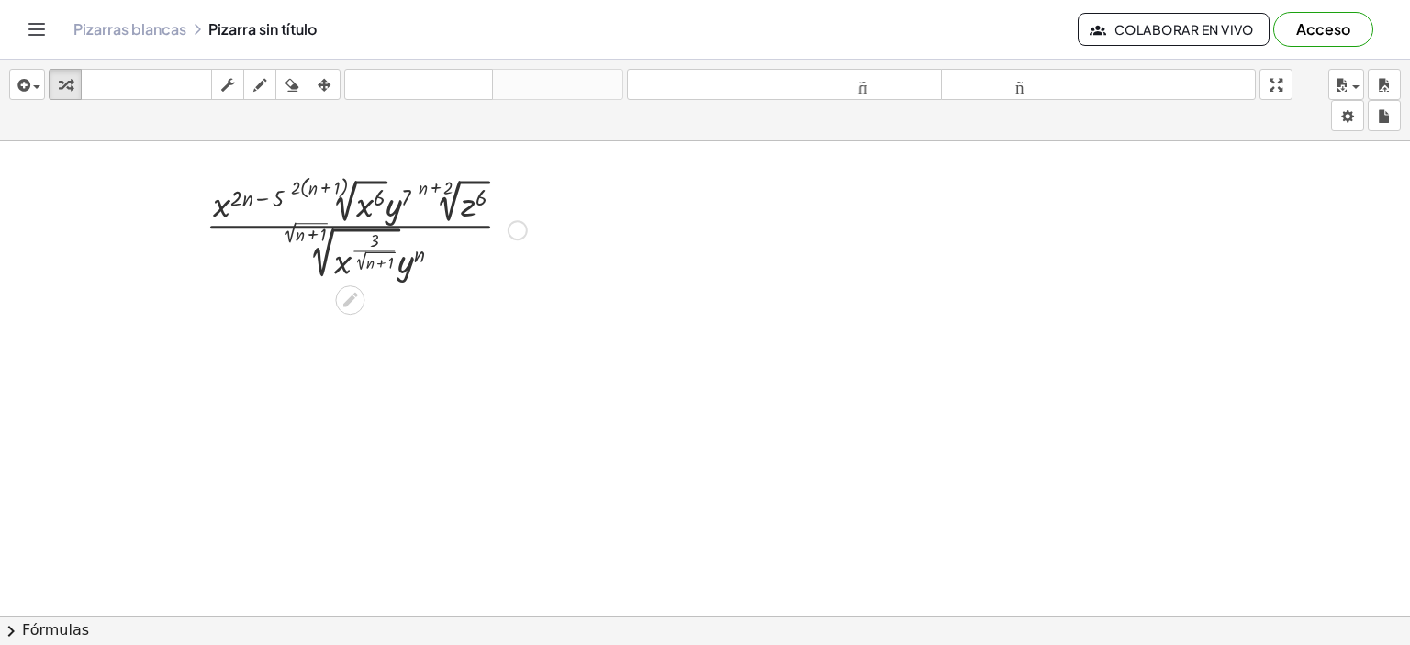
click at [442, 274] on div at bounding box center [366, 228] width 340 height 110
click at [455, 200] on div at bounding box center [366, 228] width 340 height 110
click at [523, 223] on div "Arreglar un error Línea de transformación Copiar línea como LaTeX Derivación de…" at bounding box center [518, 230] width 20 height 20
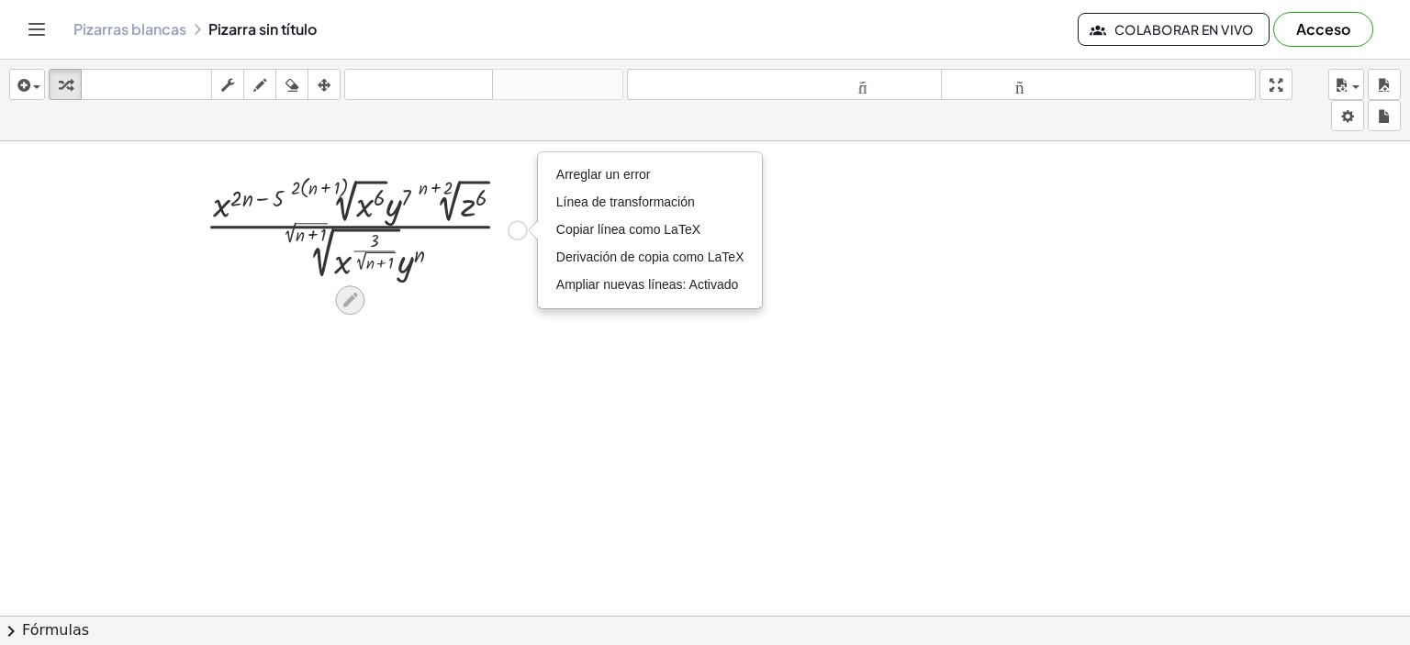
click at [350, 299] on icon at bounding box center [350, 300] width 15 height 15
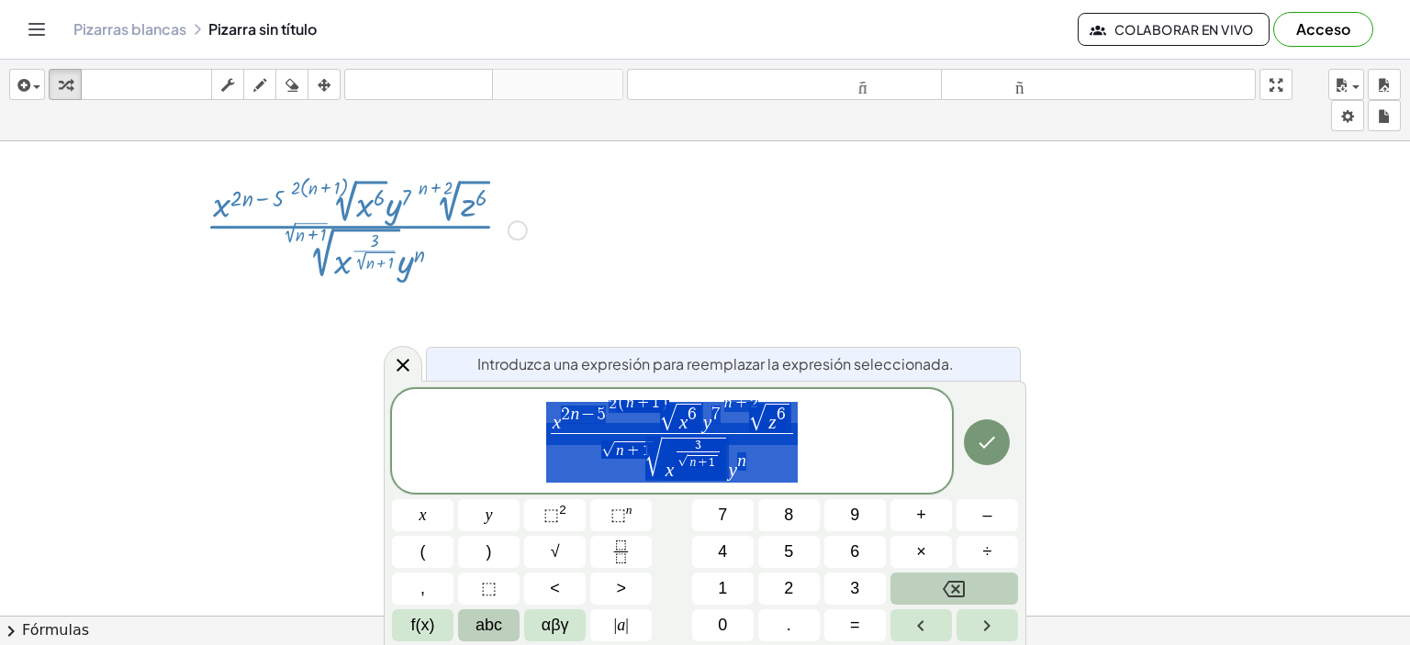
click at [694, 242] on div at bounding box center [705, 491] width 1410 height 949
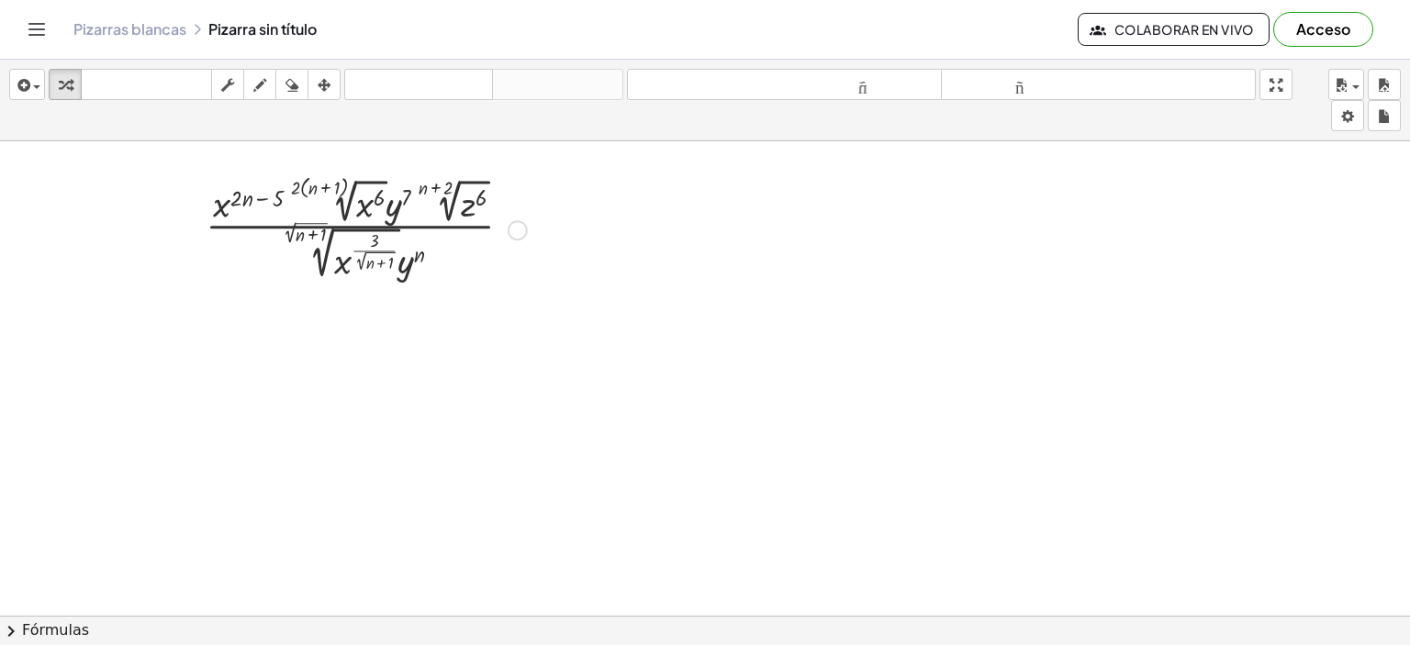
drag, startPoint x: 253, startPoint y: 151, endPoint x: 127, endPoint y: 131, distance: 128.1
click at [127, 131] on div "insertar Seleccione uno: Expresión matemática Función Texto Vídeo de YouTube Gr…" at bounding box center [705, 353] width 1410 height 586
drag, startPoint x: 127, startPoint y: 131, endPoint x: 500, endPoint y: 318, distance: 417.9
click at [500, 318] on div "insertar Seleccione uno: Expresión matemática Función Texto Vídeo de YouTube Gr…" at bounding box center [705, 353] width 1410 height 586
drag, startPoint x: 500, startPoint y: 318, endPoint x: 135, endPoint y: 178, distance: 391.4
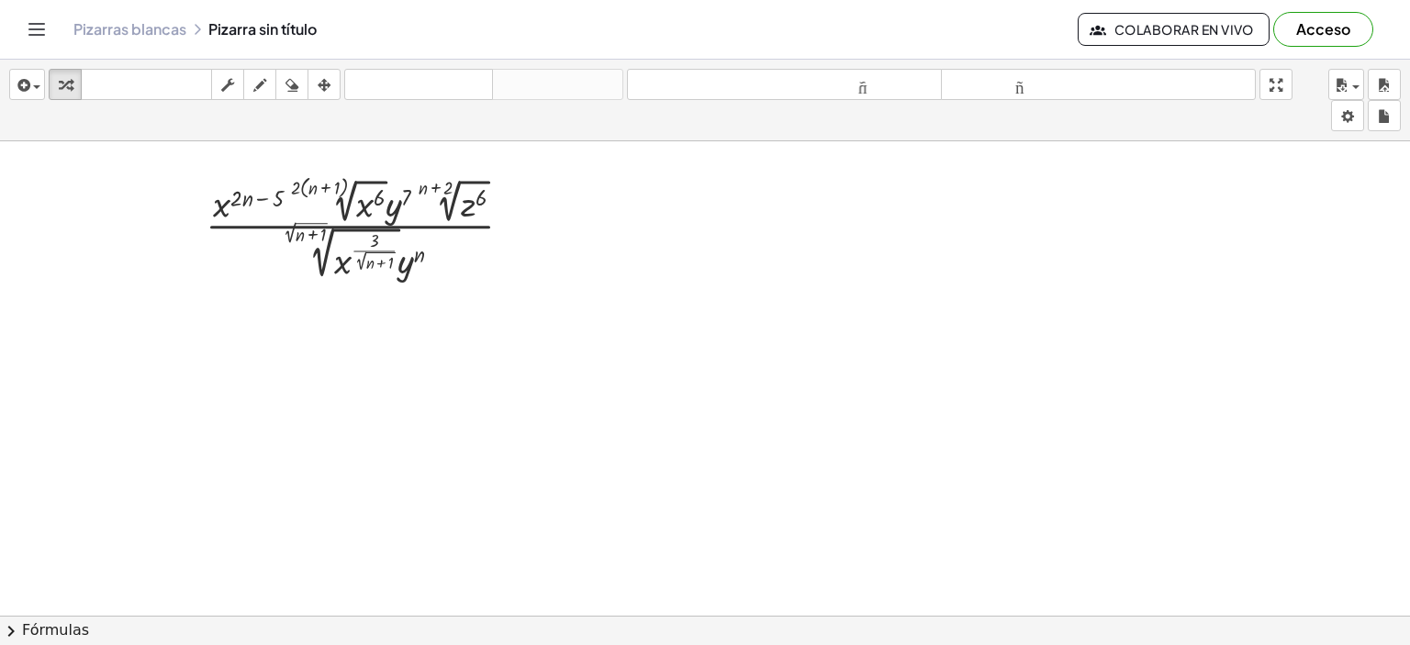
click at [135, 178] on div at bounding box center [705, 491] width 1410 height 949
click at [324, 78] on icon "button" at bounding box center [324, 85] width 13 height 22
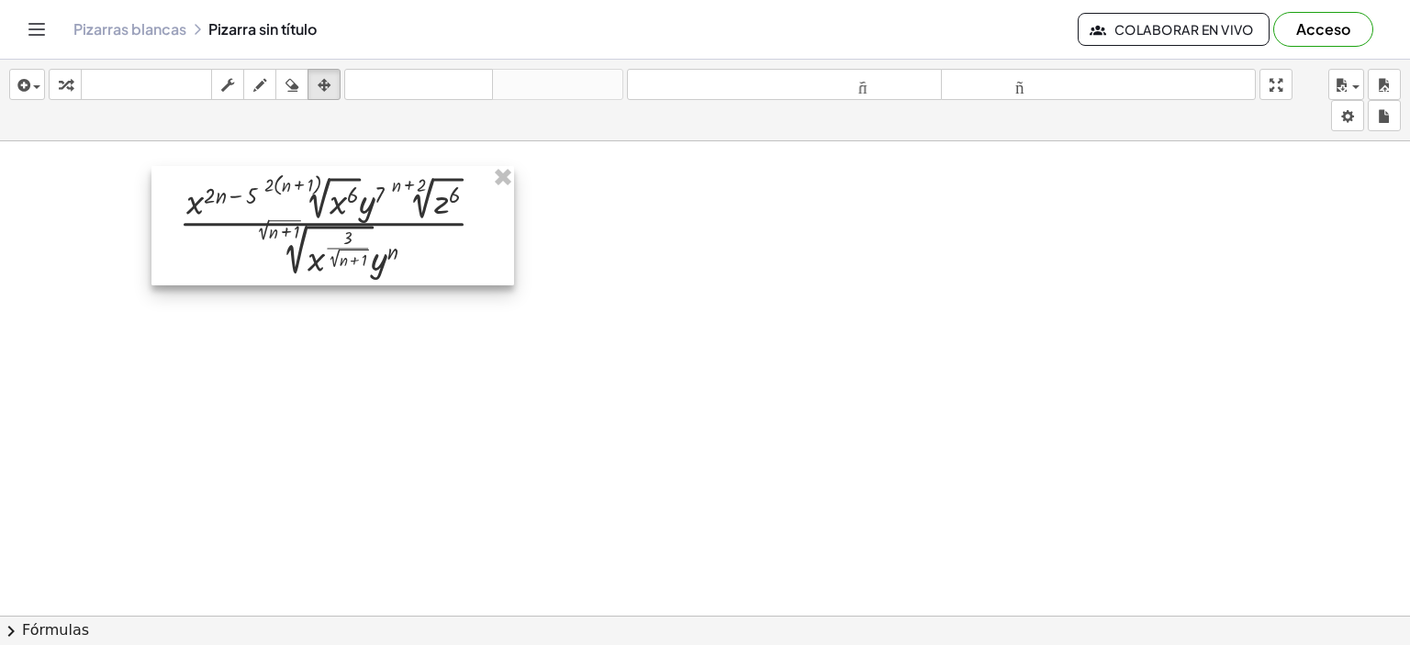
drag, startPoint x: 526, startPoint y: 280, endPoint x: 499, endPoint y: 272, distance: 27.9
click at [499, 272] on div at bounding box center [332, 225] width 363 height 119
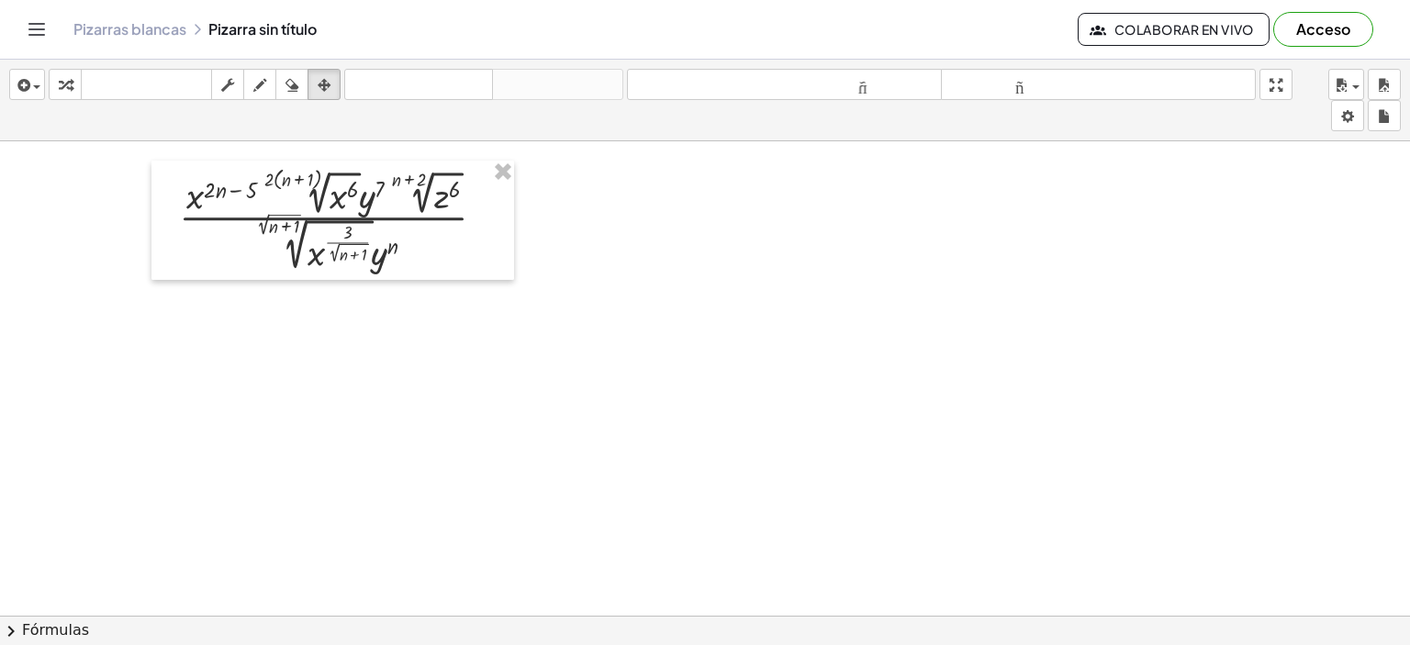
click at [698, 287] on div at bounding box center [705, 491] width 1410 height 949
click at [331, 90] on div "button" at bounding box center [324, 84] width 24 height 22
drag, startPoint x: 627, startPoint y: 120, endPoint x: 626, endPoint y: 249, distance: 128.5
click at [626, 249] on div "insertar Seleccione uno: Expresión matemática Función Texto Vídeo de YouTube Gr…" at bounding box center [705, 353] width 1410 height 586
click at [626, 249] on div at bounding box center [705, 491] width 1410 height 949
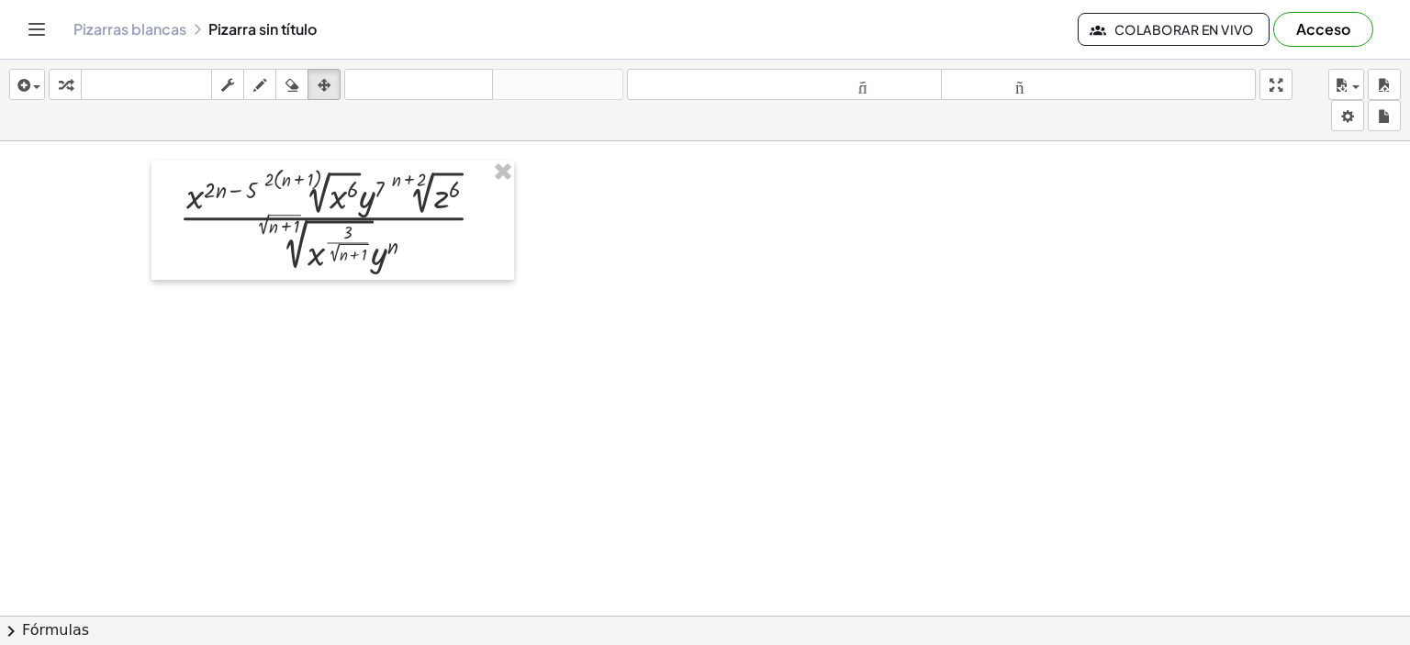
click at [626, 249] on div at bounding box center [705, 491] width 1410 height 949
click at [245, 198] on div at bounding box center [332, 220] width 363 height 119
drag, startPoint x: 245, startPoint y: 198, endPoint x: 267, endPoint y: 200, distance: 22.1
click at [267, 200] on div at bounding box center [332, 220] width 363 height 119
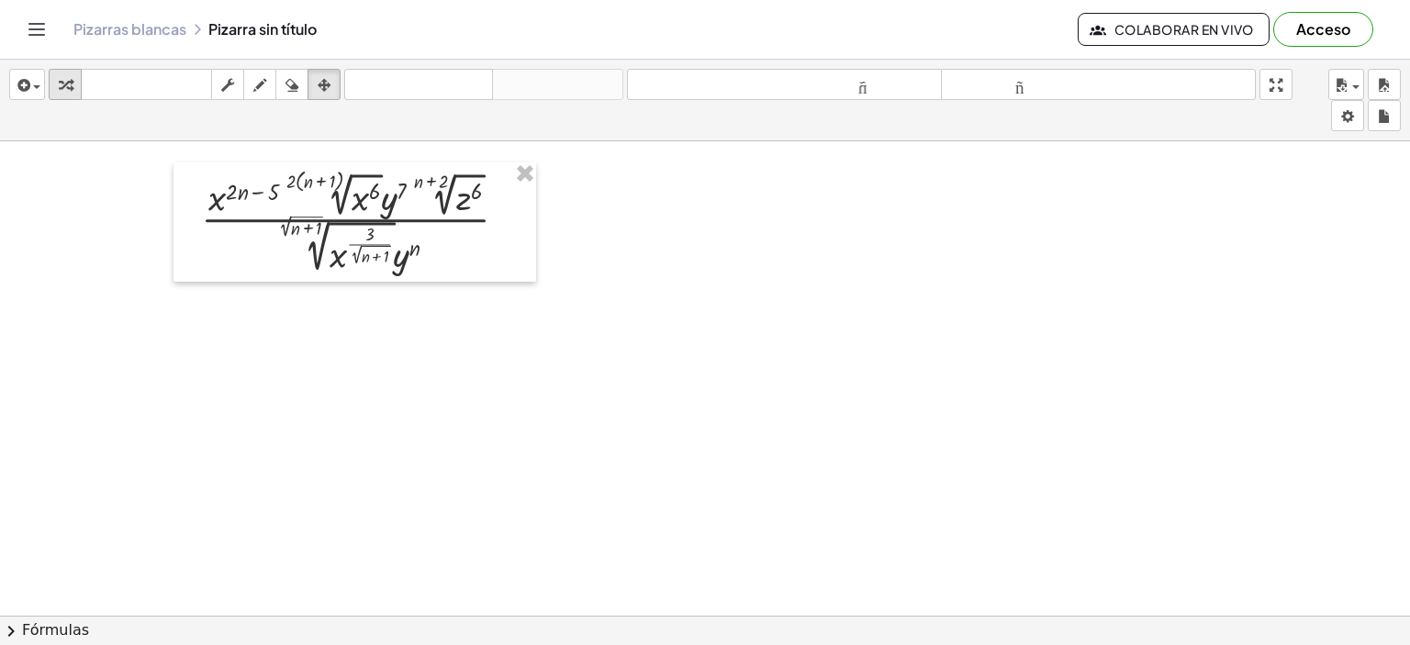
click at [61, 81] on icon "button" at bounding box center [65, 85] width 13 height 22
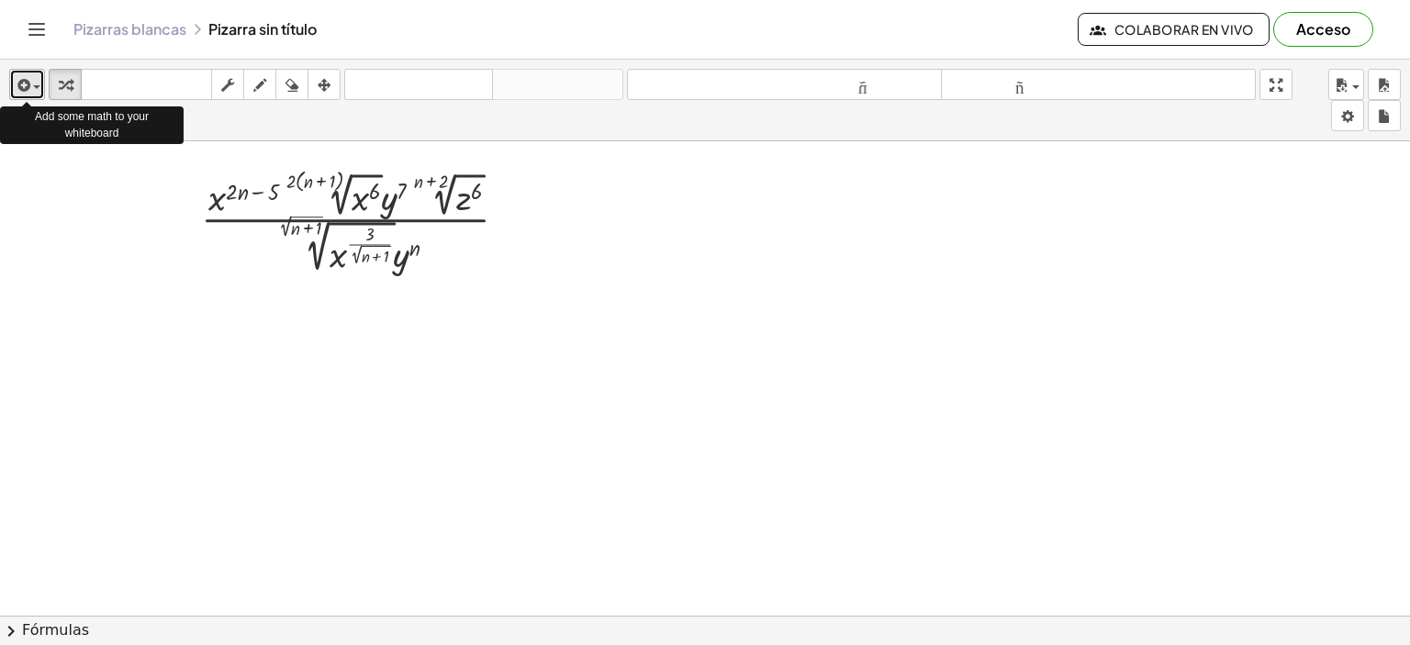
click at [36, 81] on div "button" at bounding box center [27, 84] width 27 height 22
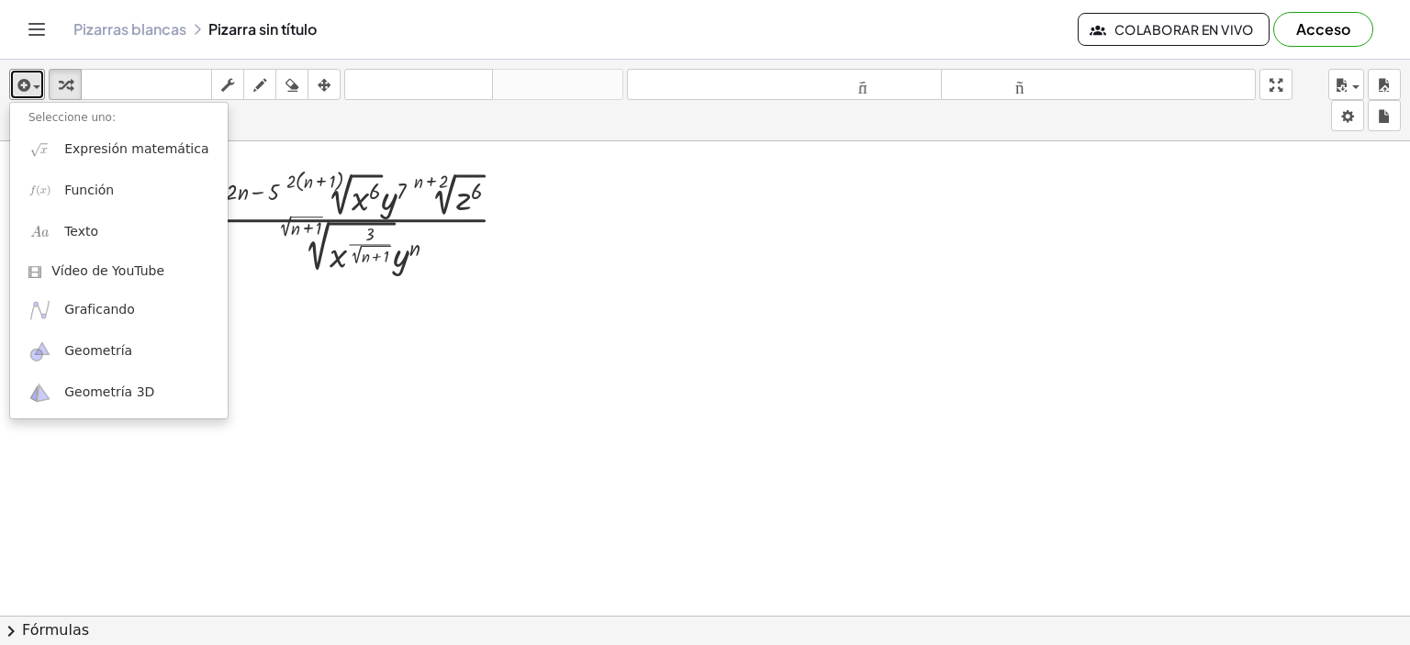
click at [601, 335] on div at bounding box center [705, 491] width 1410 height 949
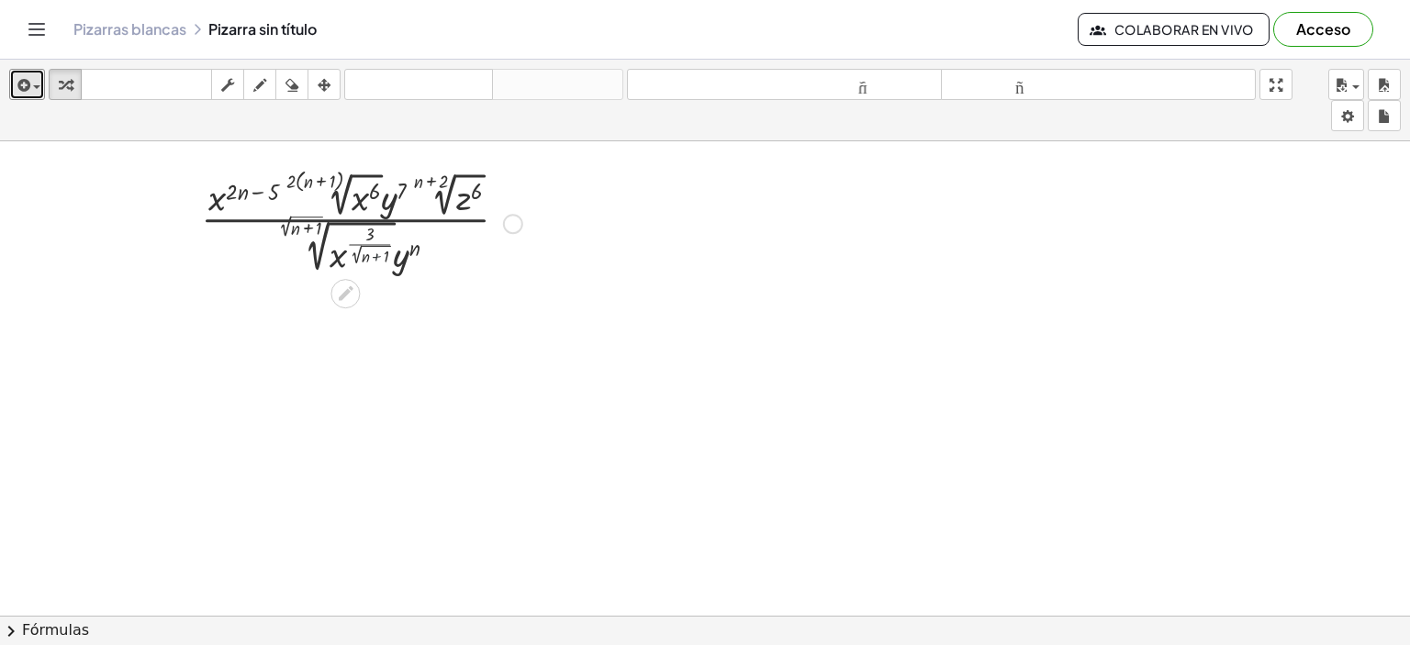
click at [374, 259] on div at bounding box center [362, 222] width 340 height 110
click at [297, 183] on div at bounding box center [362, 222] width 340 height 110
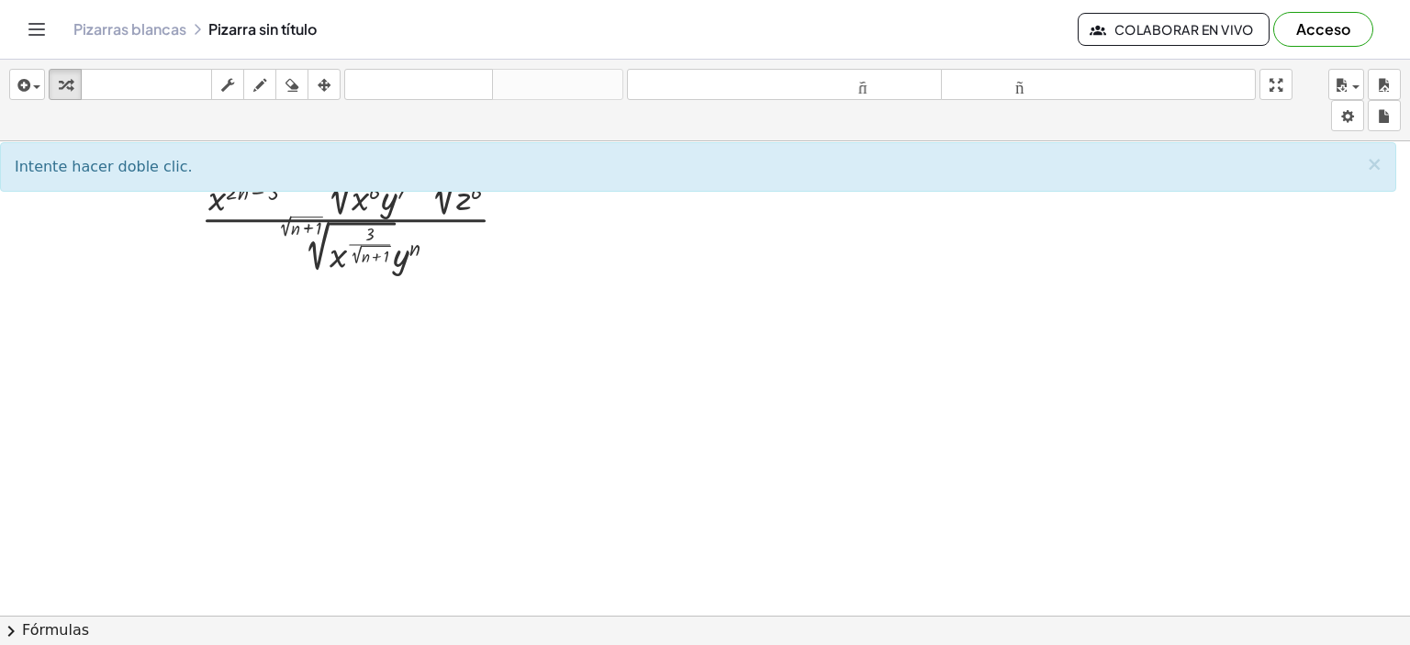
click at [315, 186] on div "Intente hacer doble clic. ×" at bounding box center [698, 167] width 1396 height 50
click at [422, 379] on div at bounding box center [705, 491] width 1410 height 949
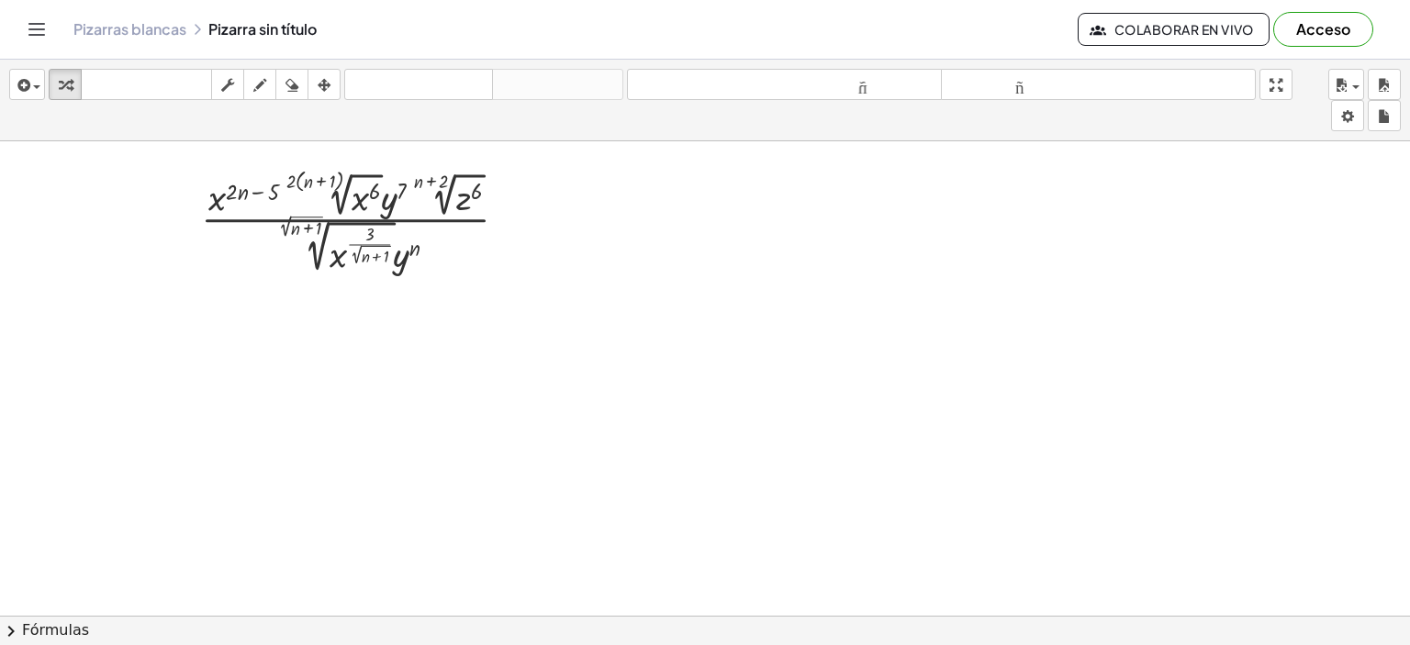
click at [422, 379] on div at bounding box center [705, 491] width 1410 height 949
click at [320, 179] on div at bounding box center [362, 222] width 340 height 110
drag, startPoint x: 287, startPoint y: 176, endPoint x: 306, endPoint y: 182, distance: 19.2
click at [291, 172] on div at bounding box center [362, 222] width 340 height 110
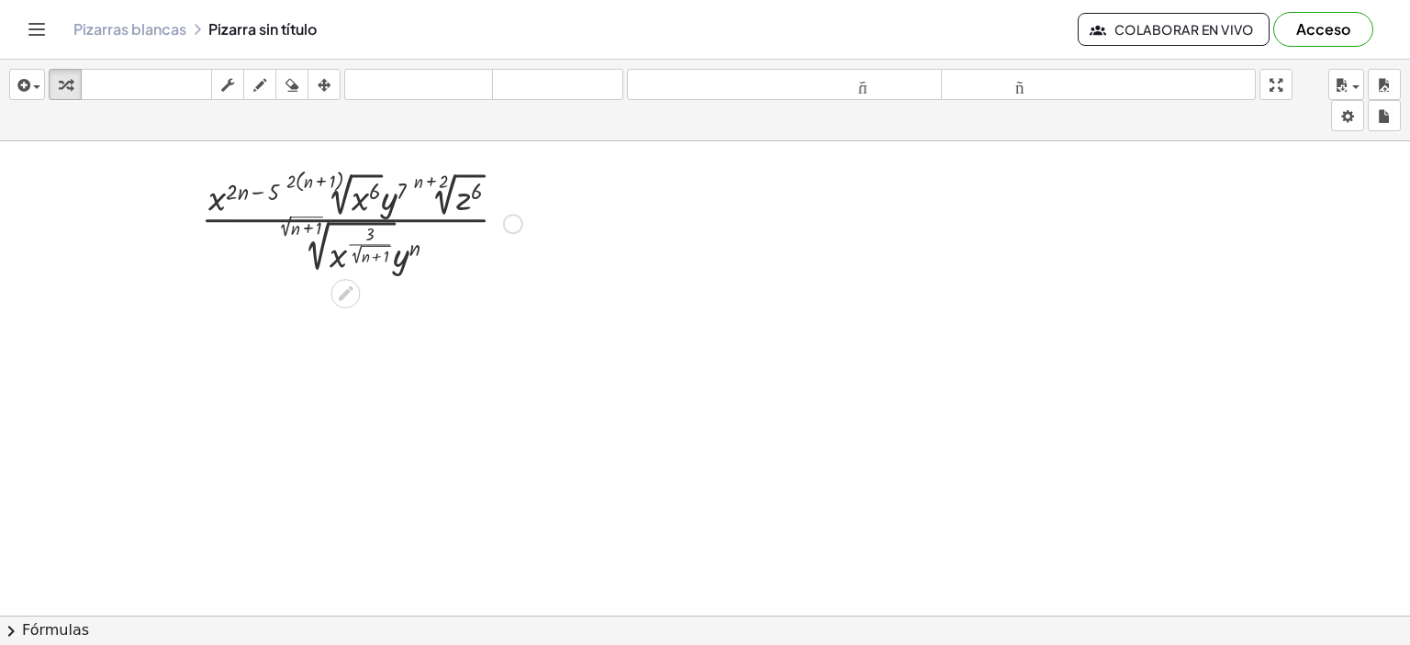
drag, startPoint x: 291, startPoint y: 161, endPoint x: 344, endPoint y: 186, distance: 59.1
click at [344, 186] on div "· x ( + · 2 · n − 5 ) · ( · 2 · ( + n + 1 ) ) √ ( x 6 ) · y 7 · ( + n + 2 ) √ (…" at bounding box center [354, 221] width 363 height 119
click at [346, 187] on div at bounding box center [362, 222] width 340 height 110
click at [304, 222] on div at bounding box center [362, 222] width 340 height 110
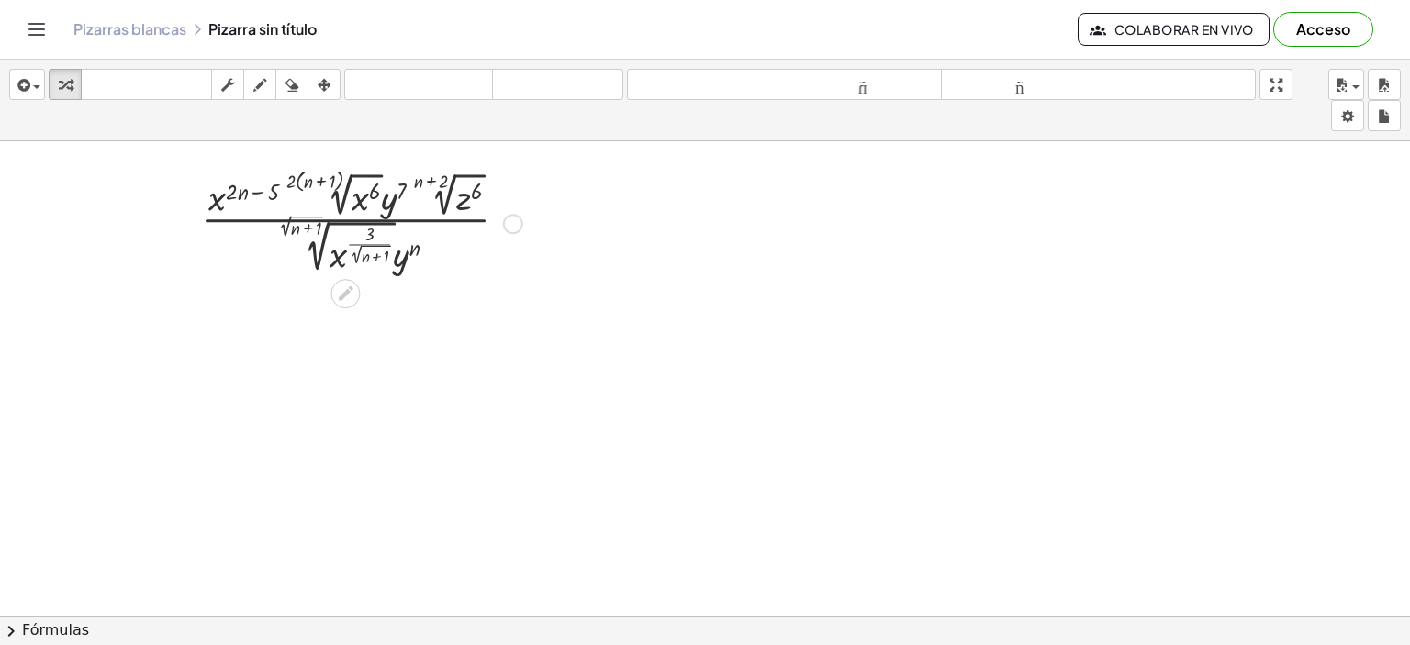
click at [370, 274] on div at bounding box center [362, 222] width 340 height 110
click at [299, 225] on div at bounding box center [362, 222] width 340 height 110
drag, startPoint x: 299, startPoint y: 225, endPoint x: 379, endPoint y: 277, distance: 95.5
click at [281, 229] on div at bounding box center [362, 222] width 340 height 110
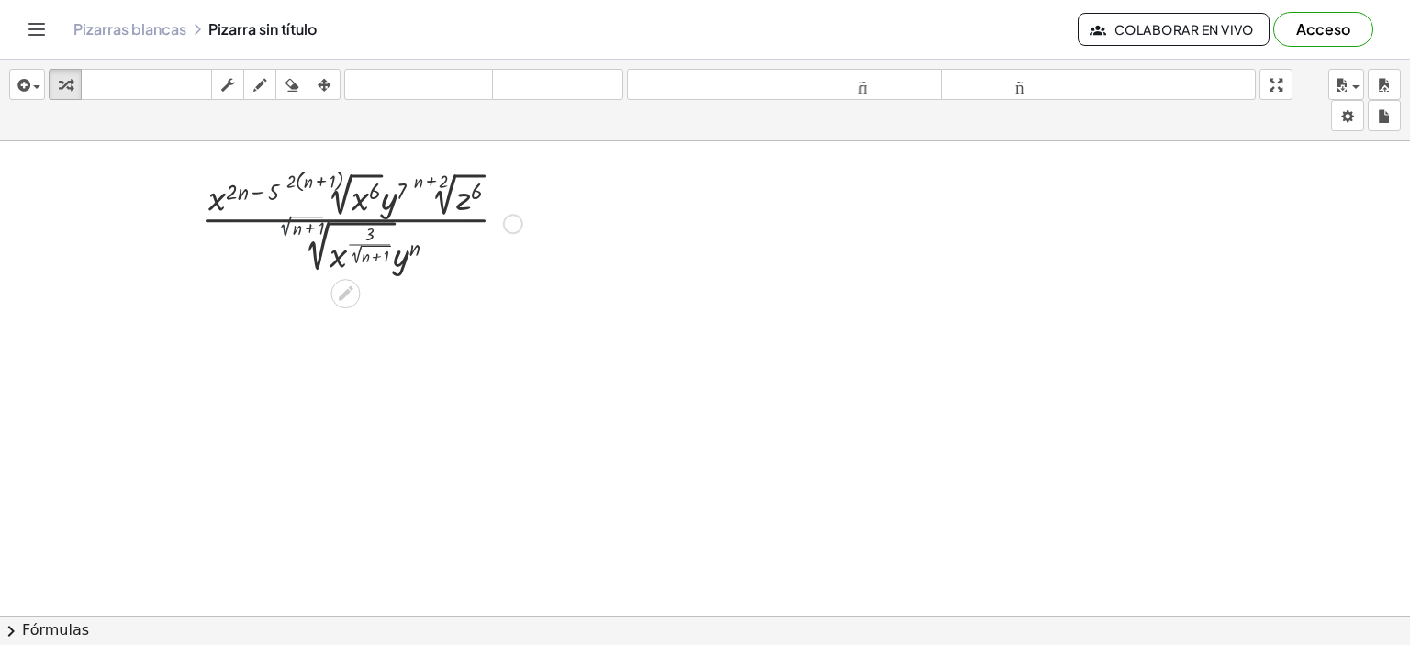
click at [281, 229] on div at bounding box center [362, 222] width 340 height 110
drag, startPoint x: 281, startPoint y: 229, endPoint x: 335, endPoint y: 271, distance: 68.1
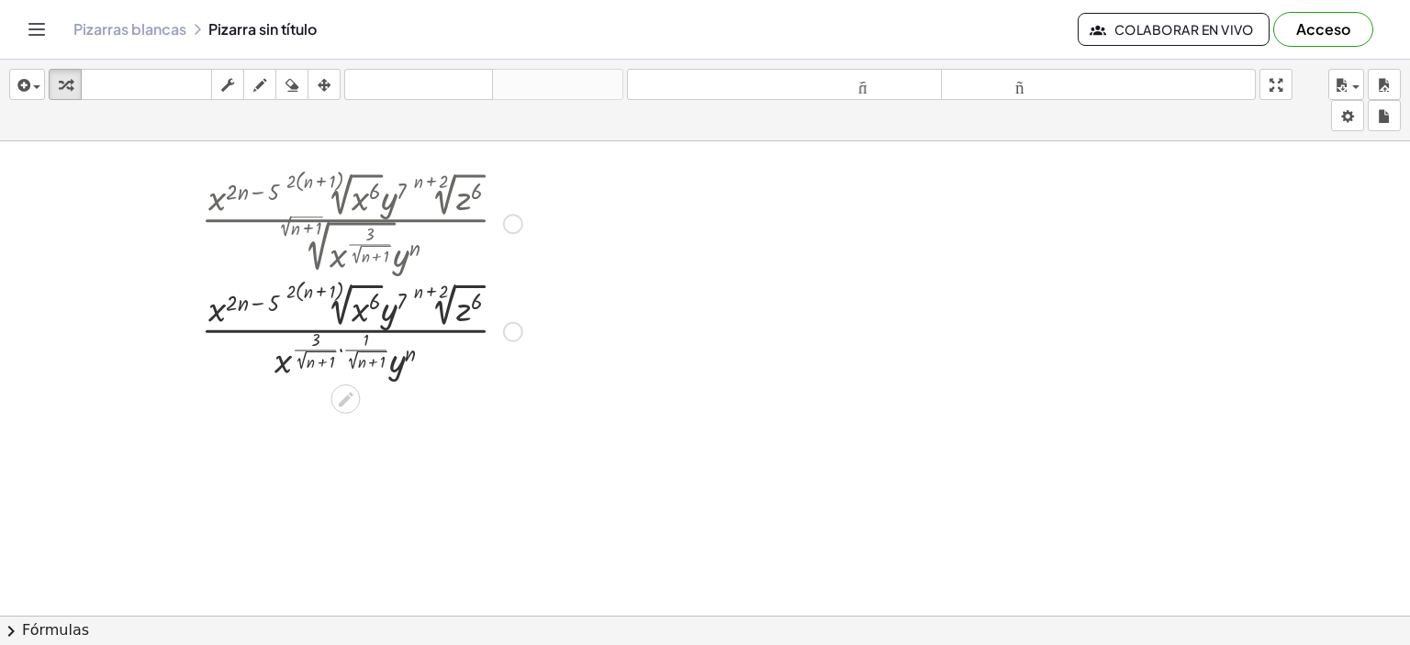
click at [322, 347] on div at bounding box center [362, 330] width 340 height 106
drag, startPoint x: 287, startPoint y: 360, endPoint x: 297, endPoint y: 304, distance: 56.9
click at [297, 304] on div at bounding box center [362, 330] width 340 height 106
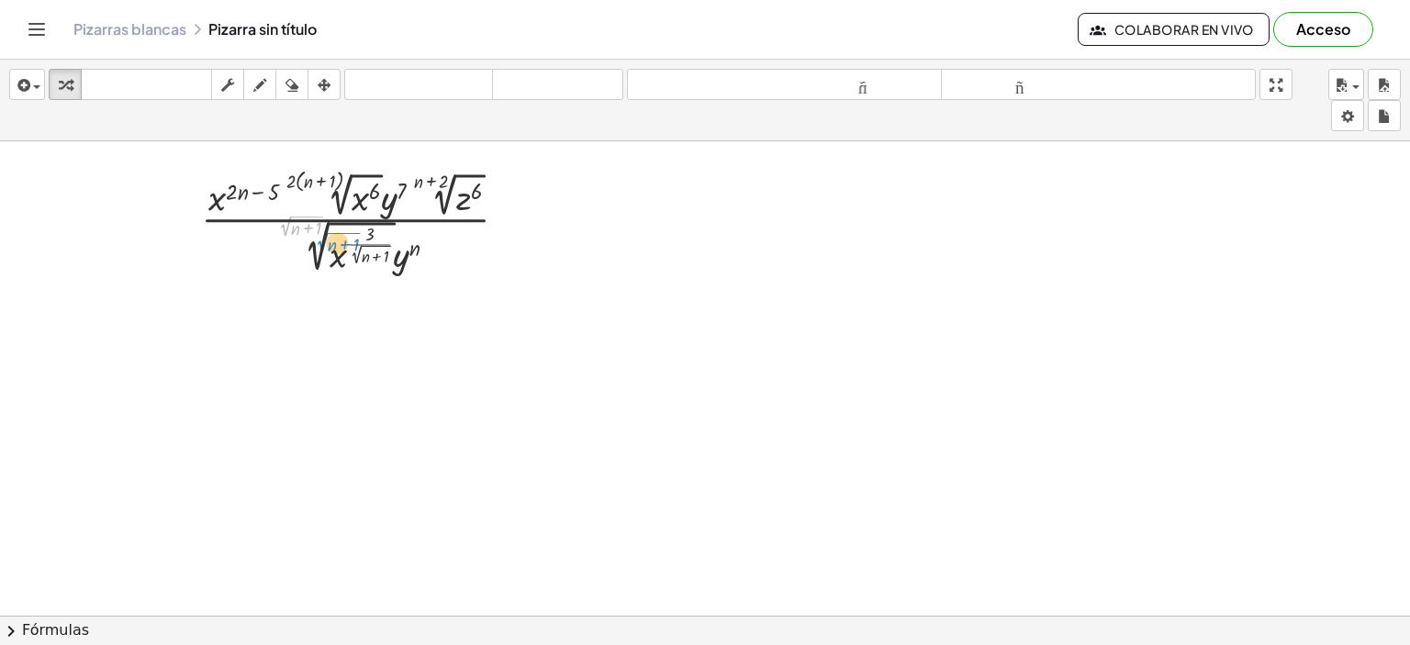
click at [281, 234] on div at bounding box center [362, 222] width 340 height 110
drag, startPoint x: 290, startPoint y: 183, endPoint x: 374, endPoint y: 220, distance: 92.4
click at [374, 220] on div at bounding box center [362, 222] width 340 height 110
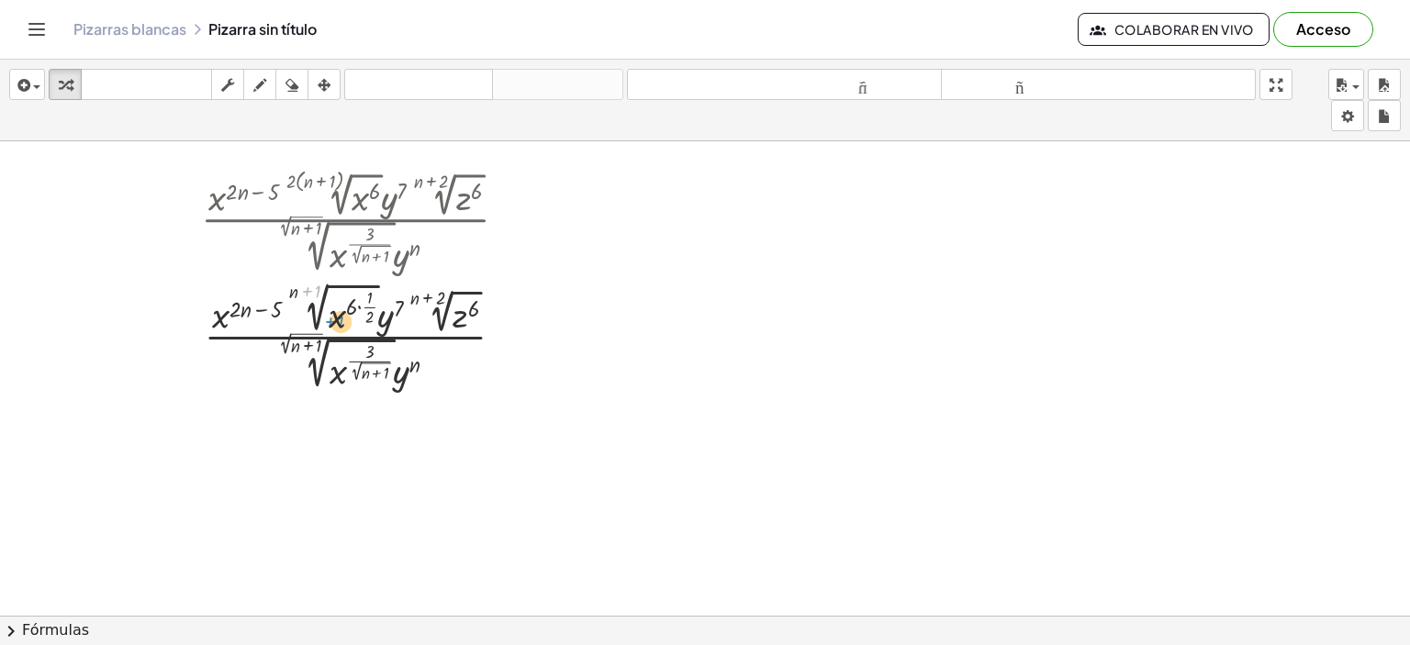
drag, startPoint x: 312, startPoint y: 289, endPoint x: 333, endPoint y: 318, distance: 36.2
click at [333, 318] on div at bounding box center [362, 335] width 340 height 117
drag, startPoint x: 295, startPoint y: 288, endPoint x: 363, endPoint y: 322, distance: 75.9
click at [363, 322] on div at bounding box center [362, 335] width 340 height 117
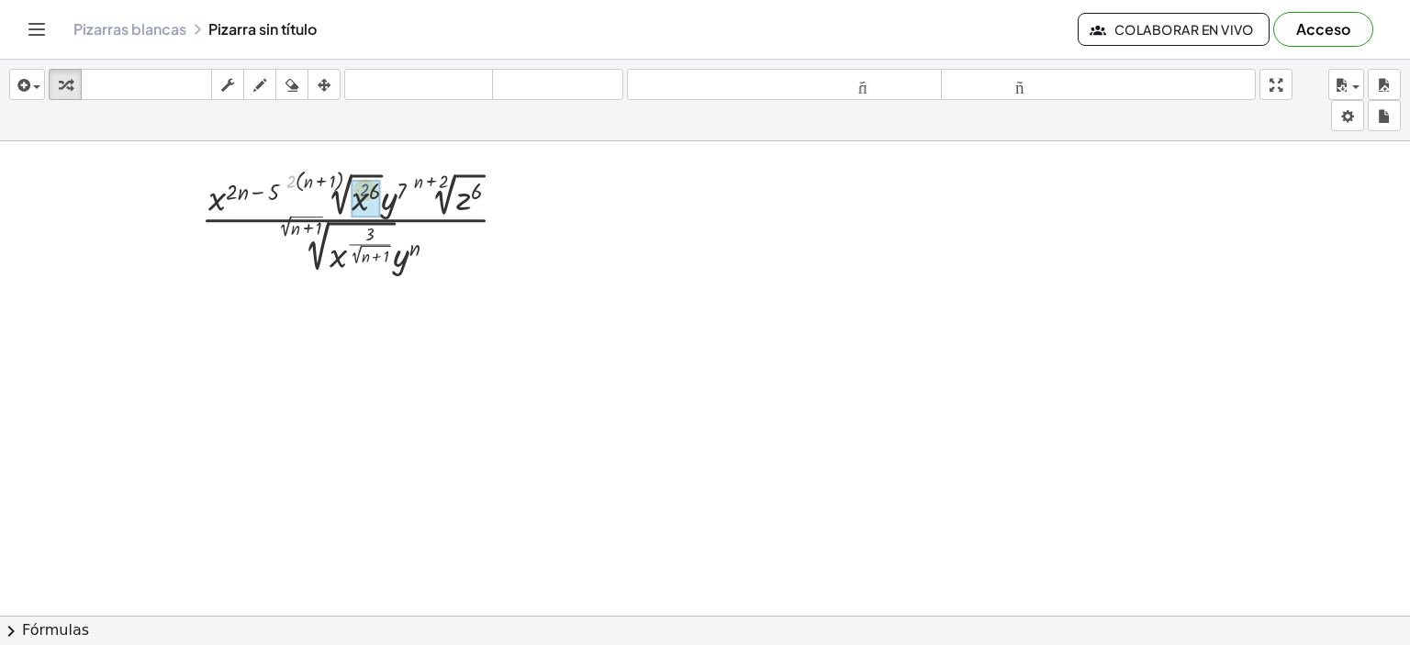
drag, startPoint x: 294, startPoint y: 180, endPoint x: 384, endPoint y: 197, distance: 91.6
click at [384, 197] on div at bounding box center [362, 222] width 340 height 110
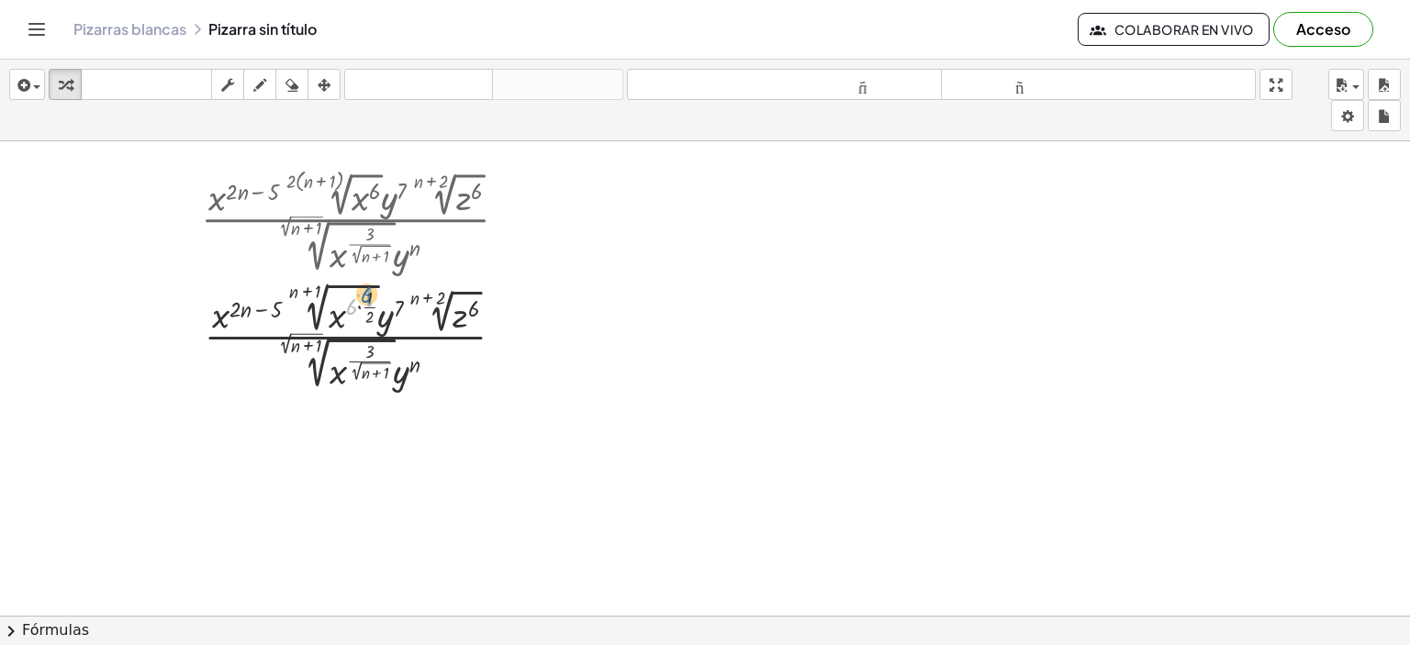
drag, startPoint x: 356, startPoint y: 307, endPoint x: 373, endPoint y: 296, distance: 19.9
click at [373, 296] on div at bounding box center [362, 335] width 340 height 117
